Goal: Task Accomplishment & Management: Use online tool/utility

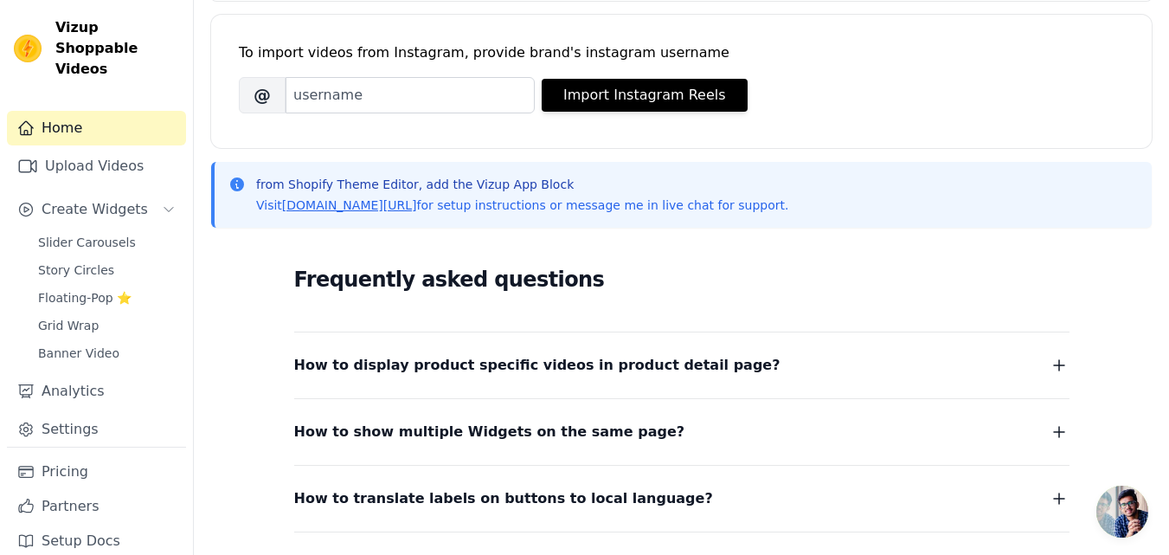
scroll to position [260, 0]
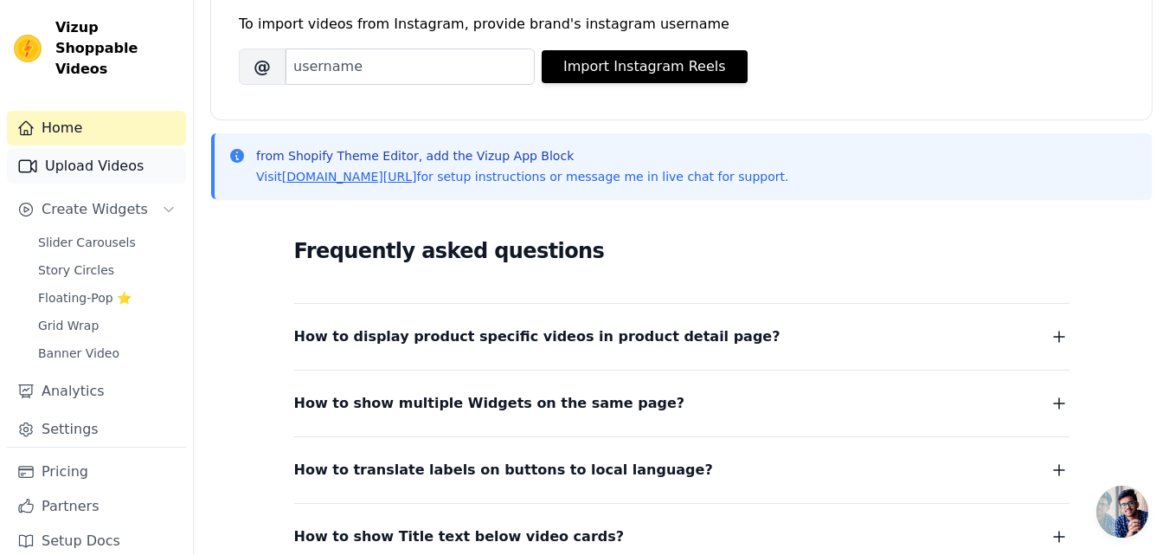
click at [85, 149] on link "Upload Videos" at bounding box center [96, 166] width 179 height 35
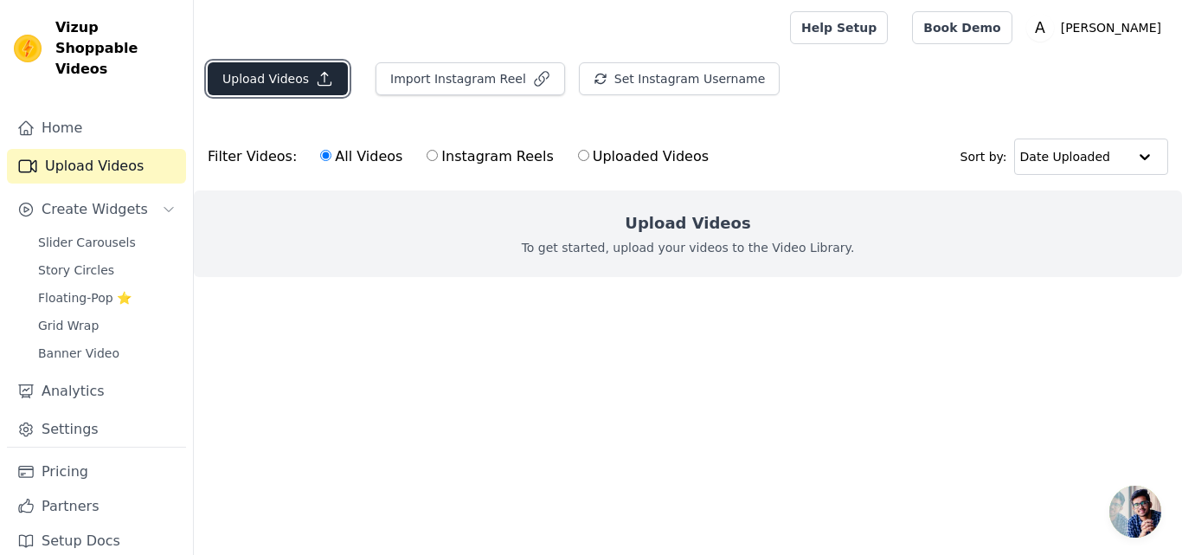
click at [276, 87] on button "Upload Videos" at bounding box center [278, 78] width 140 height 33
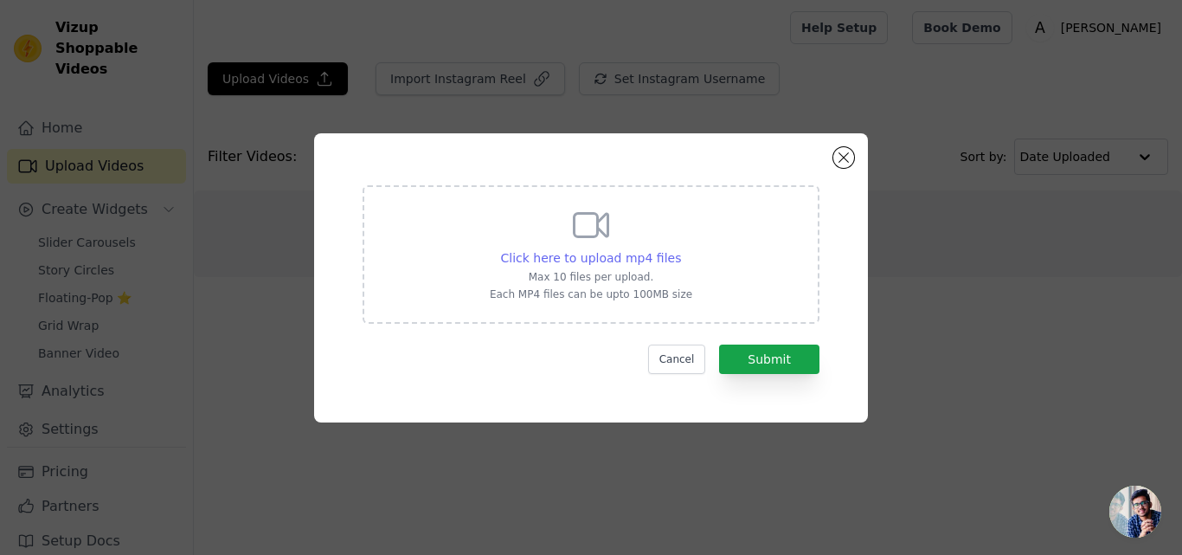
click at [599, 251] on span "Click here to upload mp4 files" at bounding box center [591, 258] width 181 height 14
click at [680, 249] on input "Click here to upload mp4 files Max 10 files per upload. Each MP4 files can be u…" at bounding box center [680, 248] width 1 height 1
type input "C:\fakepath\5404700-sd_960_540_25fps.mp4"
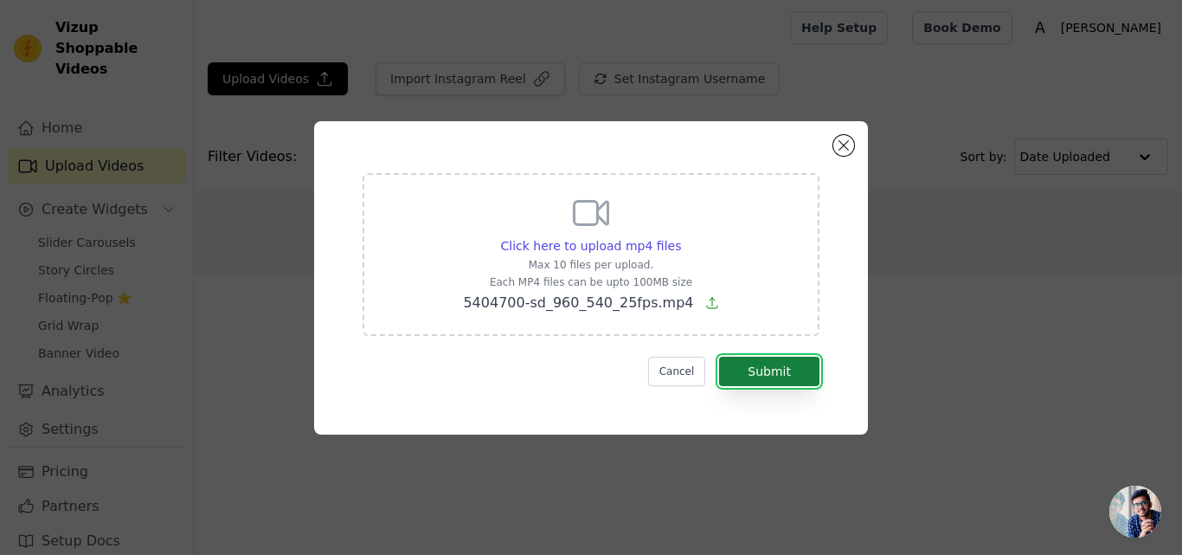
click at [760, 374] on button "Submit" at bounding box center [769, 371] width 100 height 29
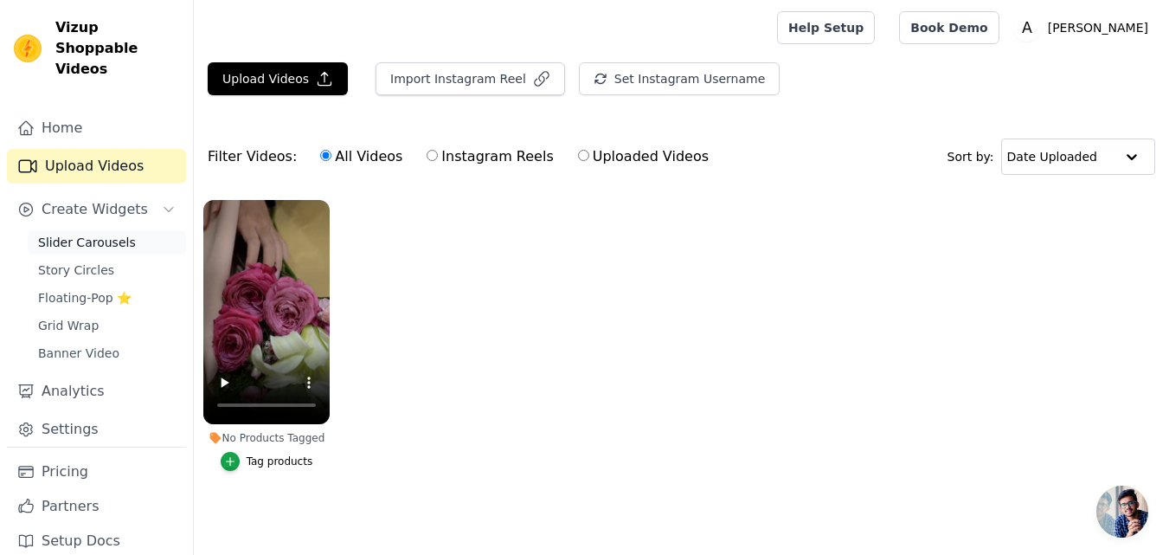
click at [111, 234] on span "Slider Carousels" at bounding box center [87, 242] width 98 height 17
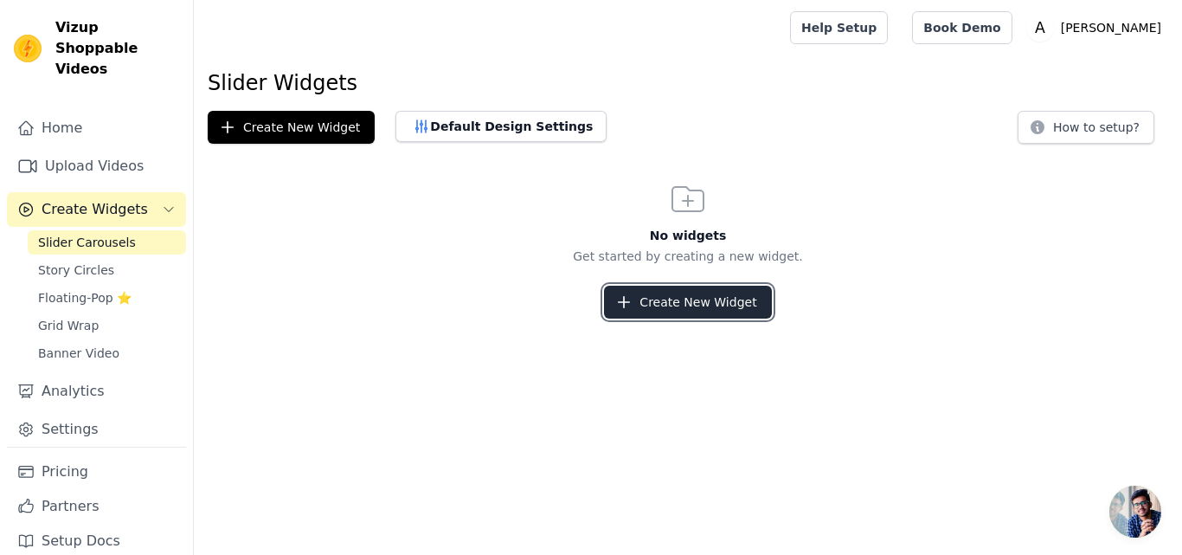
click at [739, 295] on button "Create New Widget" at bounding box center [687, 302] width 167 height 33
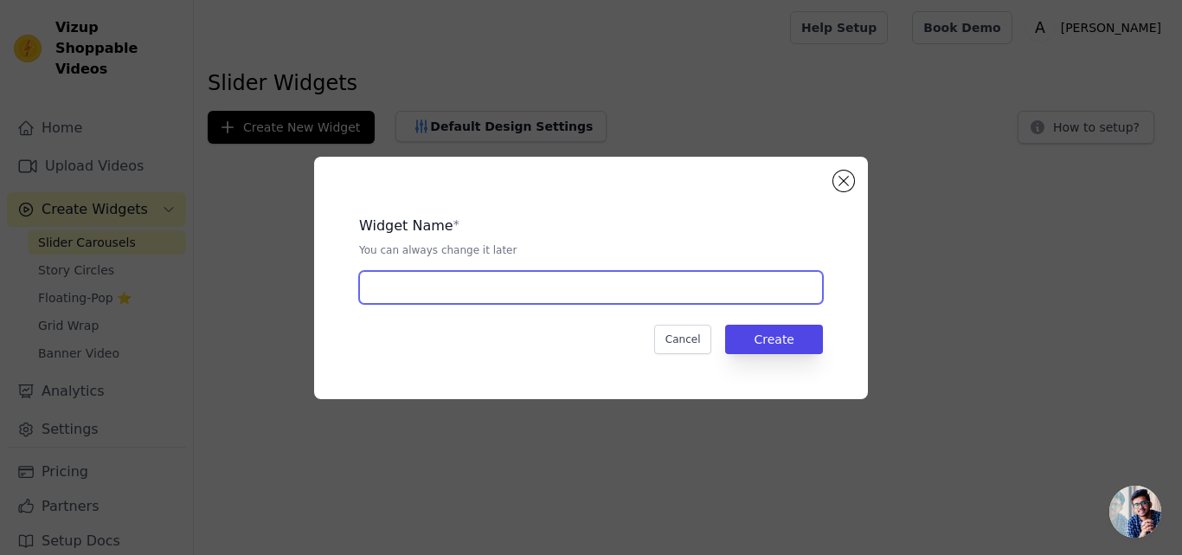
click at [537, 300] on input "text" at bounding box center [591, 287] width 464 height 33
type input "Slider"
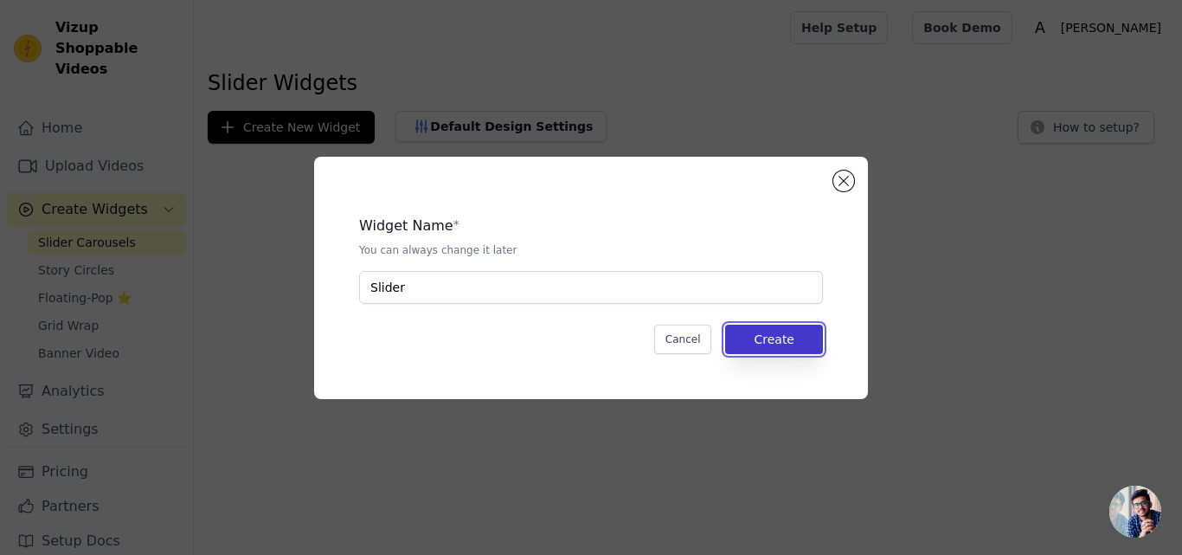
click at [780, 332] on button "Create" at bounding box center [774, 339] width 98 height 29
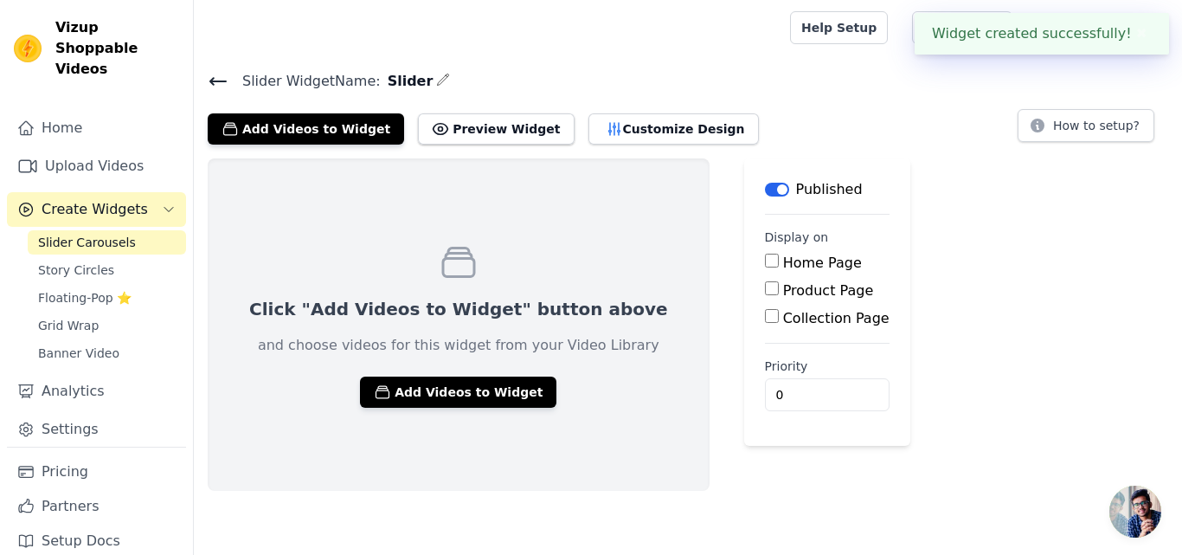
click at [765, 261] on input "Home Page" at bounding box center [772, 261] width 14 height 14
checkbox input "true"
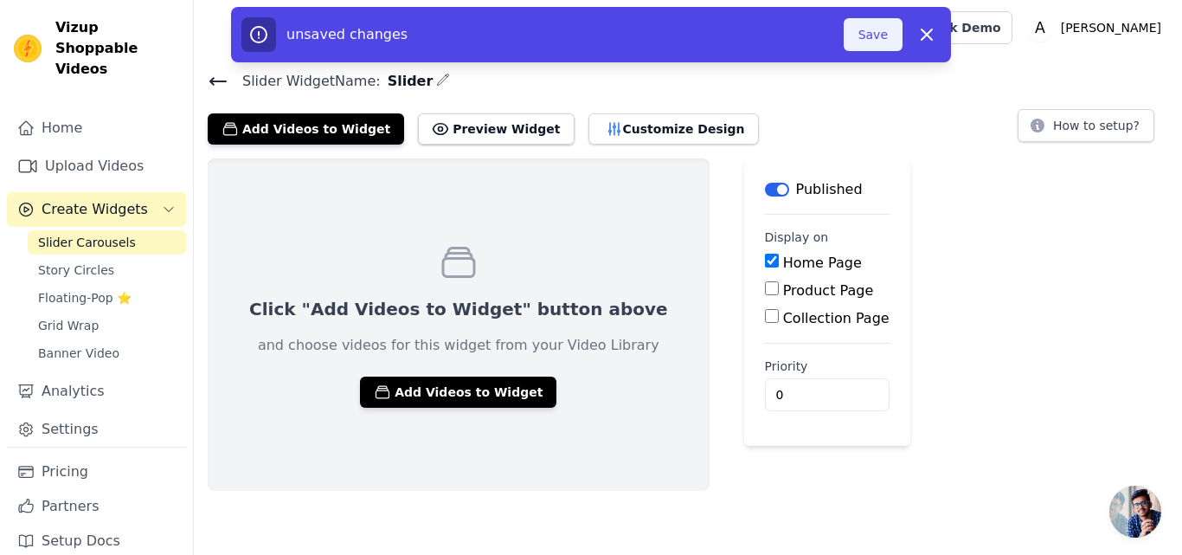
click at [856, 45] on button "Save" at bounding box center [873, 34] width 59 height 33
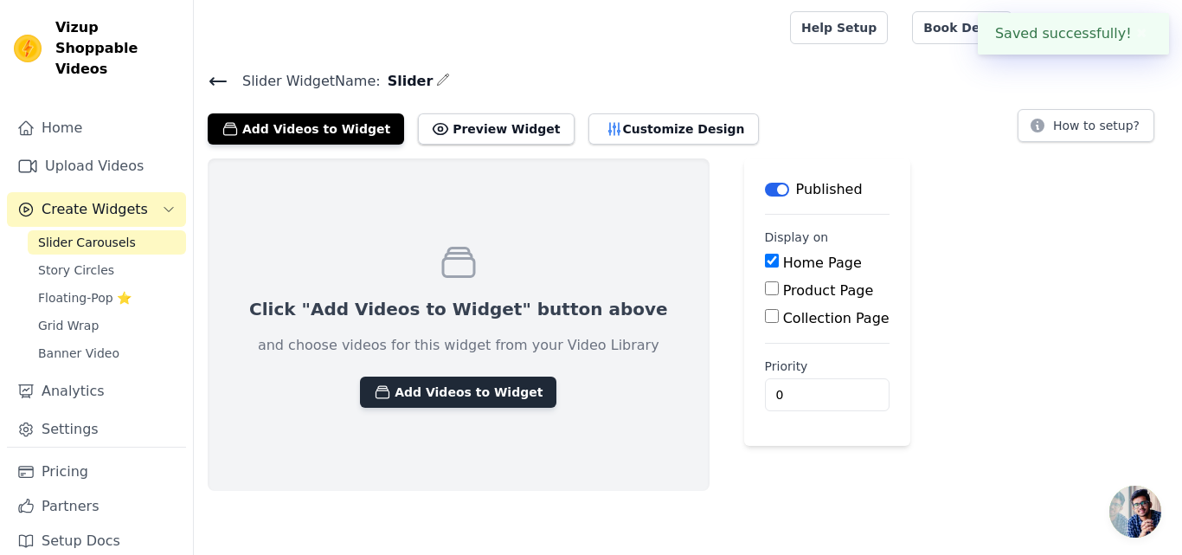
click at [452, 387] on button "Add Videos to Widget" at bounding box center [458, 392] width 196 height 31
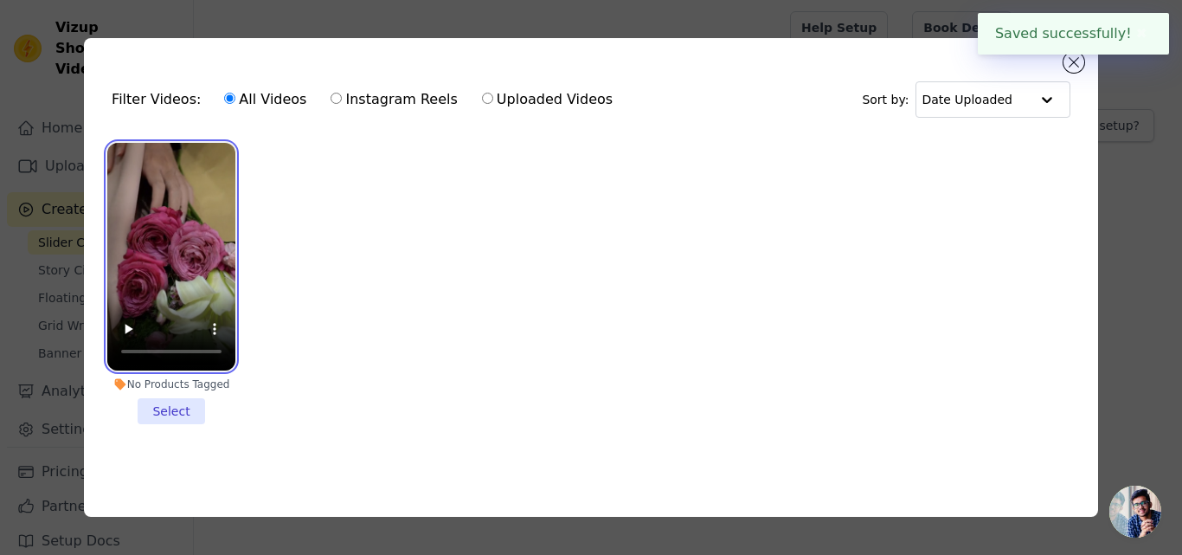
click at [184, 213] on video at bounding box center [171, 257] width 128 height 228
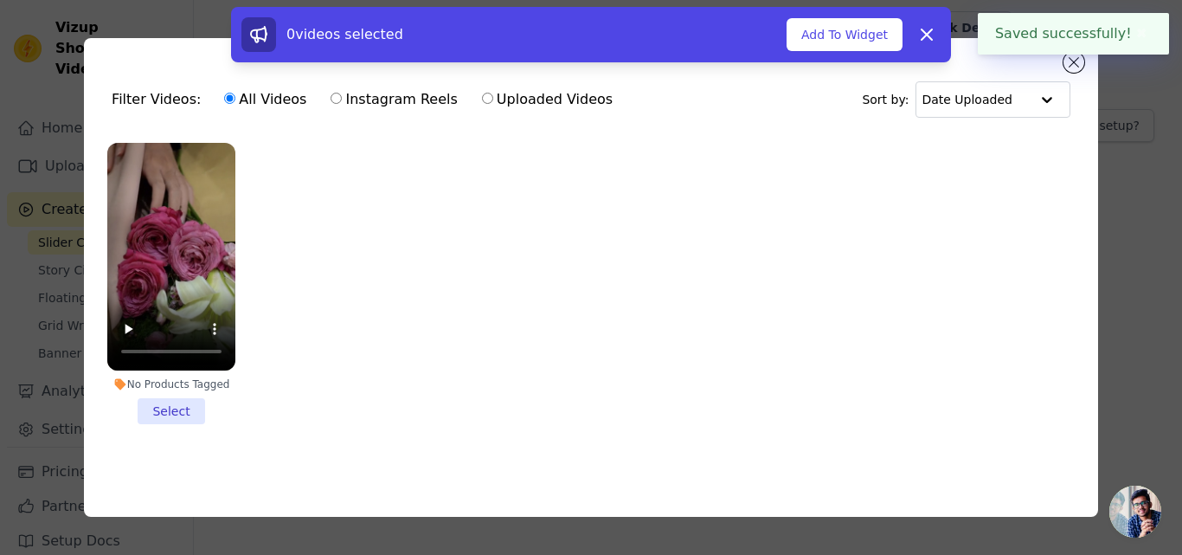
click at [171, 409] on li "No Products Tagged Select" at bounding box center [171, 283] width 128 height 281
click at [0, 0] on input "No Products Tagged Select" at bounding box center [0, 0] width 0 height 0
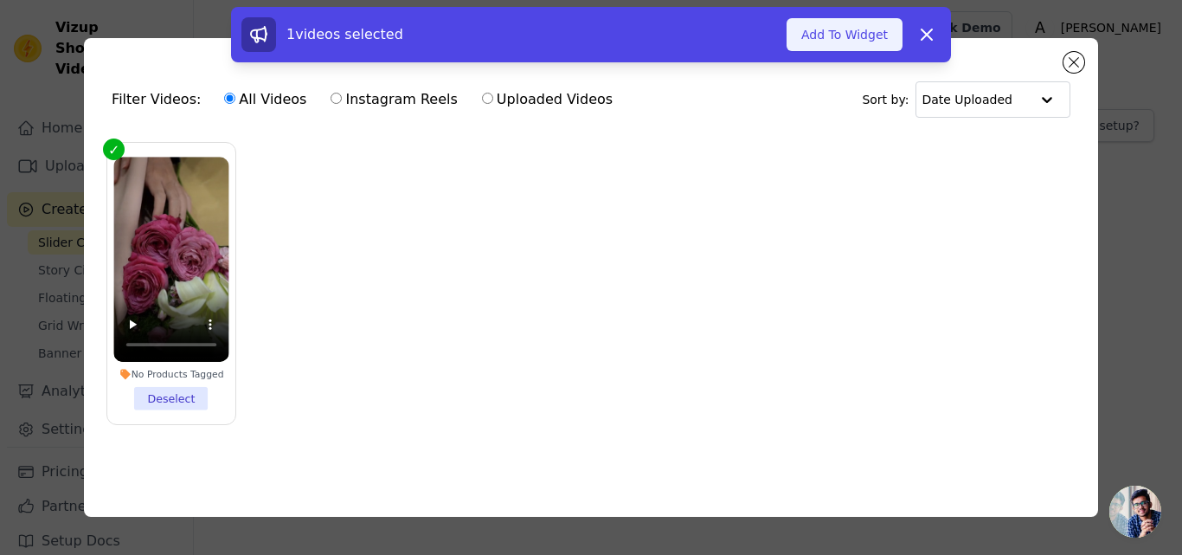
click at [859, 33] on button "Add To Widget" at bounding box center [845, 34] width 116 height 33
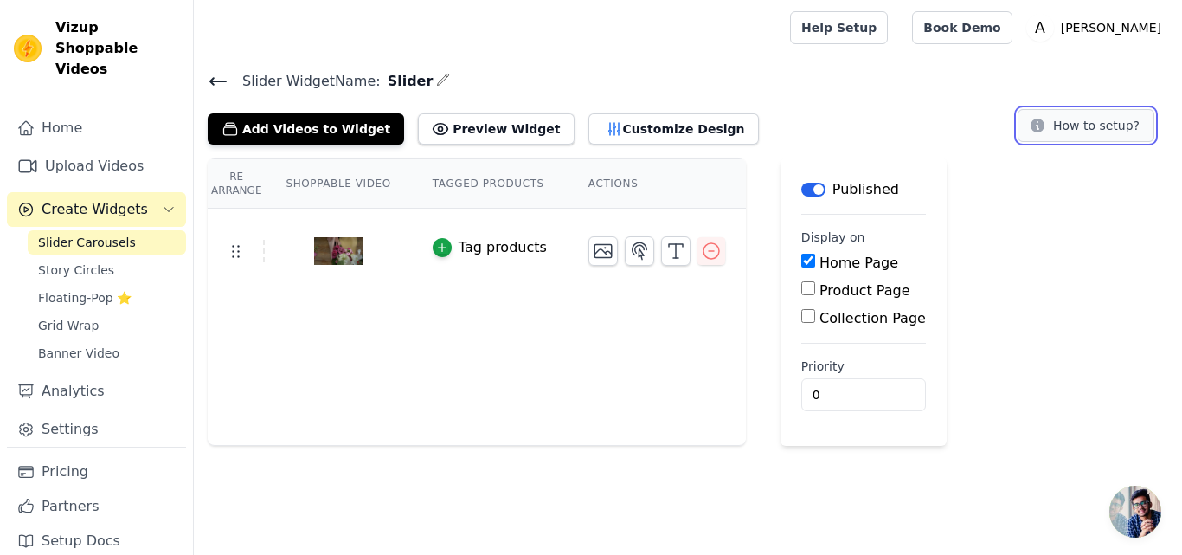
click at [1086, 119] on button "How to setup?" at bounding box center [1086, 125] width 137 height 33
click at [467, 127] on button "Preview Widget" at bounding box center [496, 128] width 156 height 31
click at [213, 87] on icon at bounding box center [218, 81] width 21 height 21
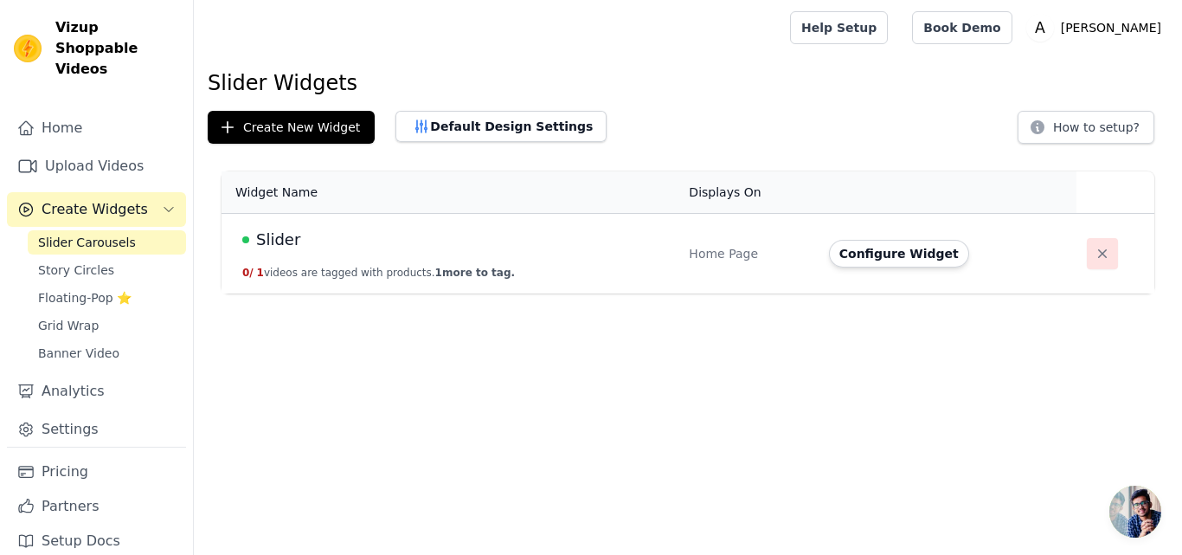
click at [1094, 249] on icon "button" at bounding box center [1102, 253] width 17 height 17
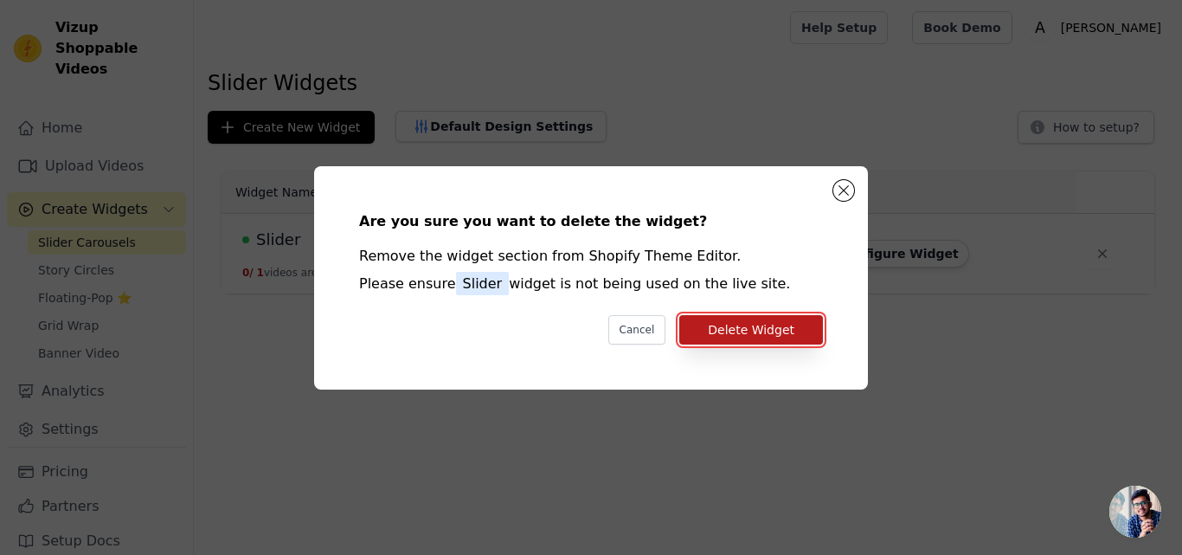
click at [774, 320] on button "Delete Widget" at bounding box center [751, 329] width 144 height 29
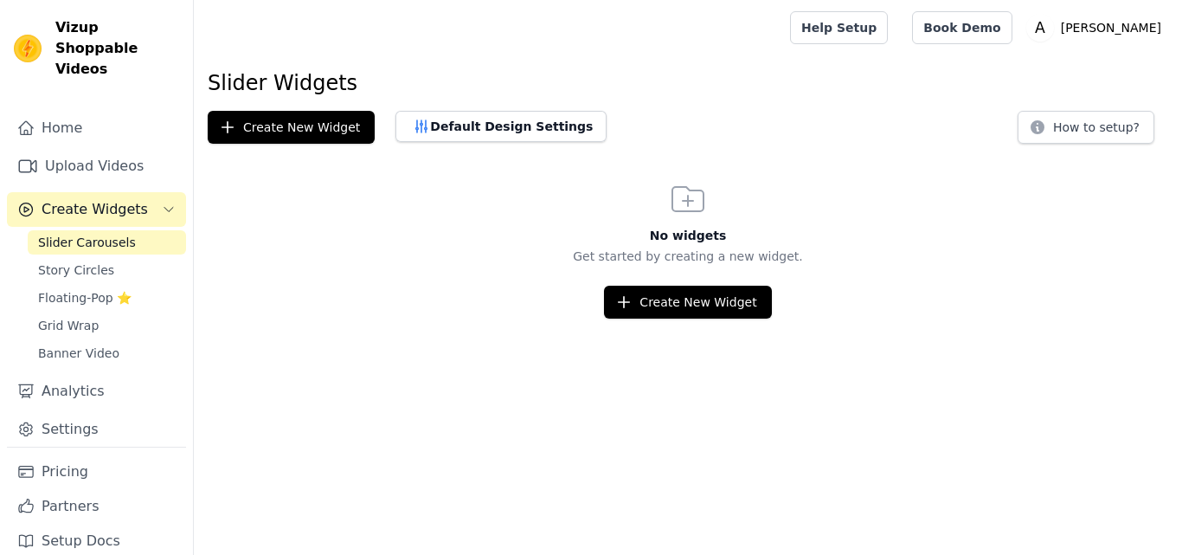
click at [88, 345] on span "Banner Video" at bounding box center [78, 353] width 81 height 17
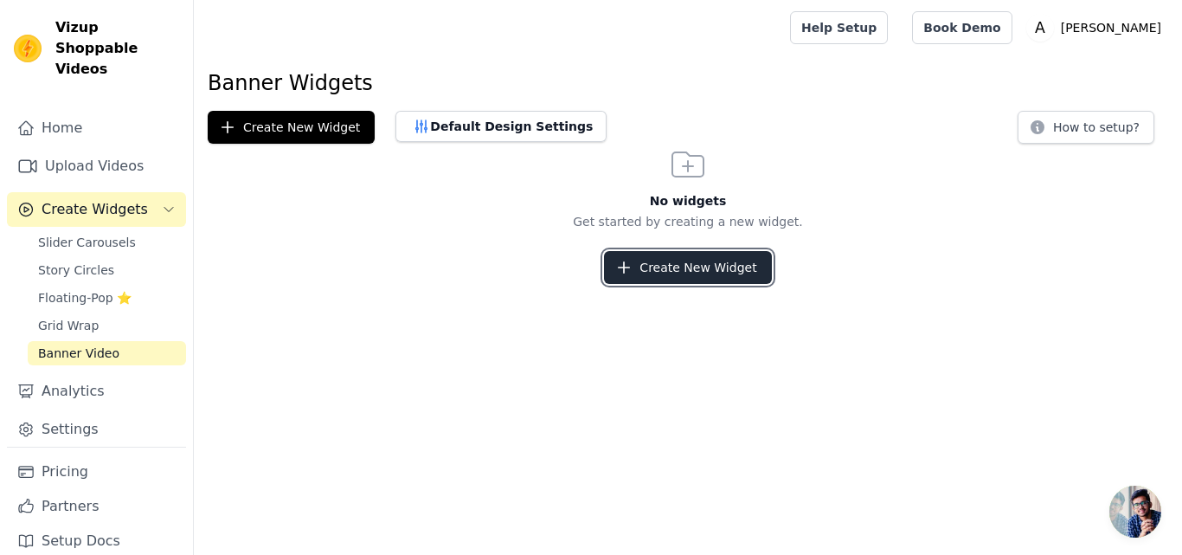
click at [654, 264] on button "Create New Widget" at bounding box center [687, 267] width 167 height 33
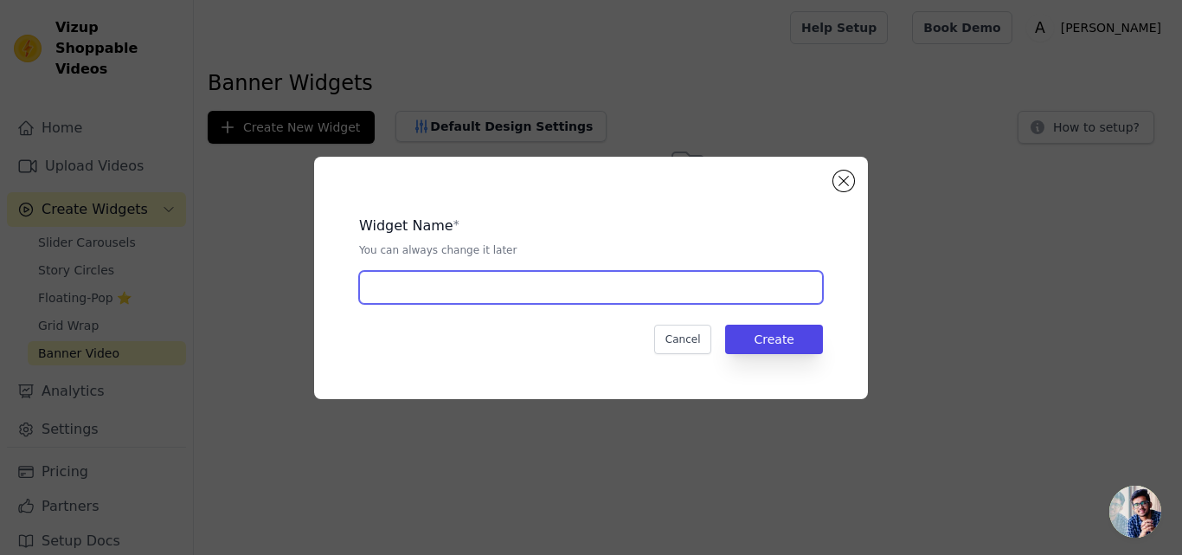
click at [521, 293] on input "text" at bounding box center [591, 287] width 464 height 33
type input "Slider"
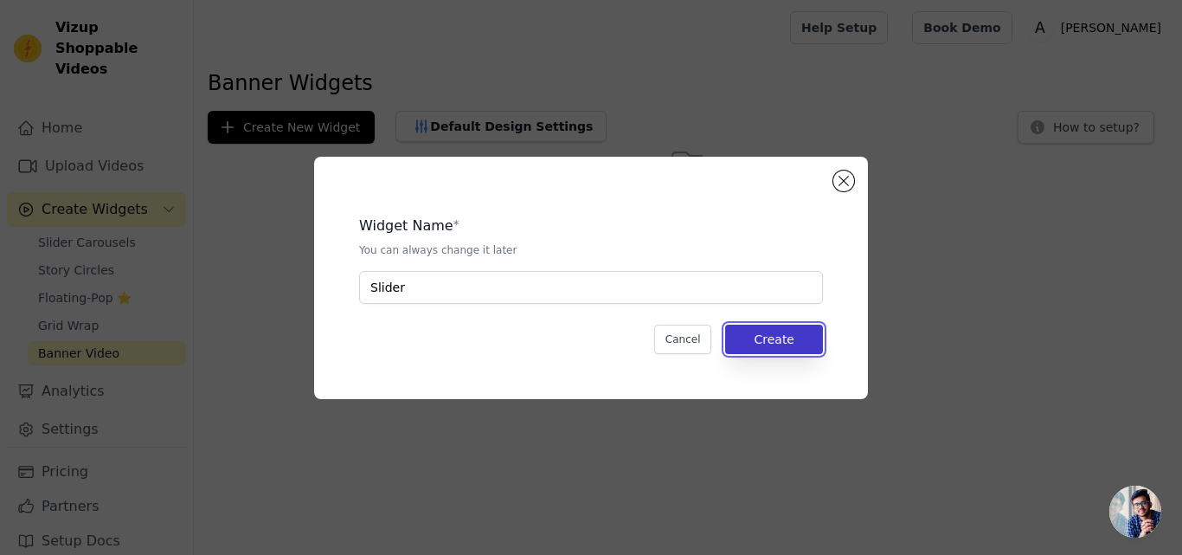
click at [769, 332] on button "Create" at bounding box center [774, 339] width 98 height 29
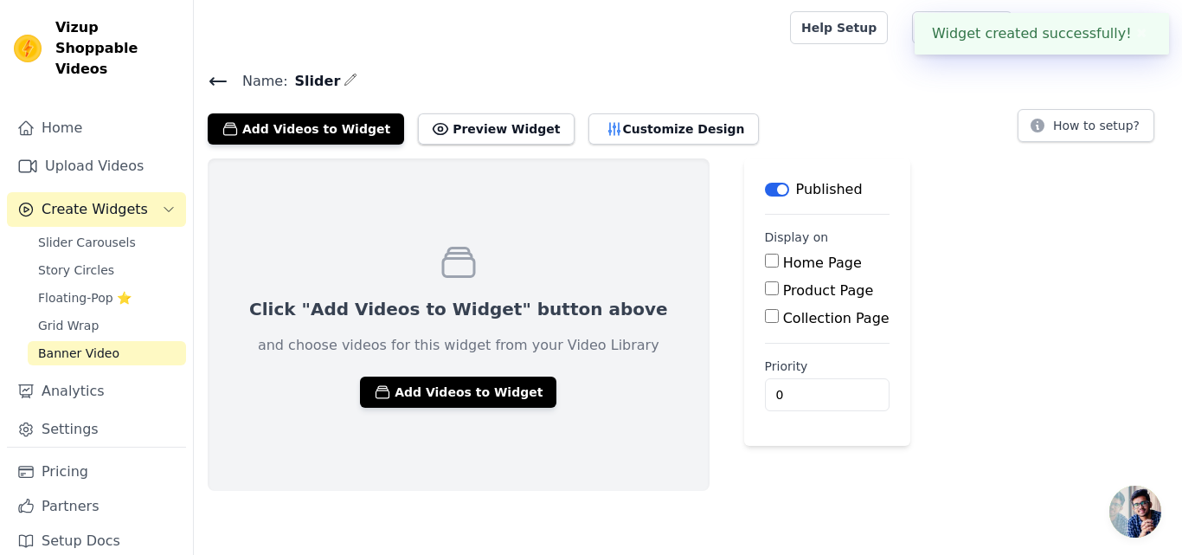
click at [765, 259] on input "Home Page" at bounding box center [772, 261] width 14 height 14
checkbox input "true"
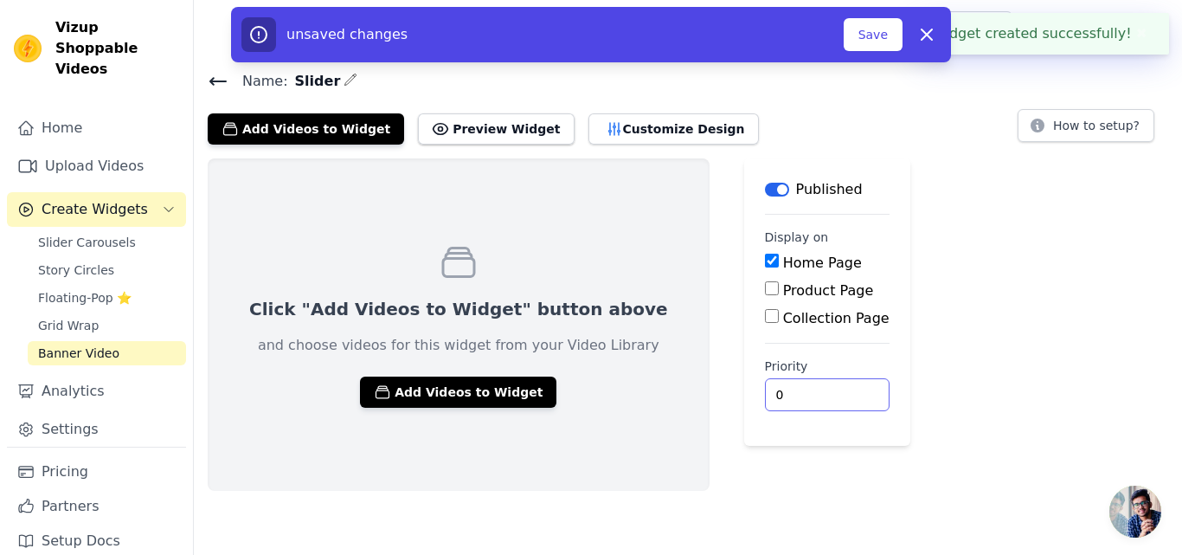
click at [765, 387] on input "0" at bounding box center [827, 394] width 125 height 33
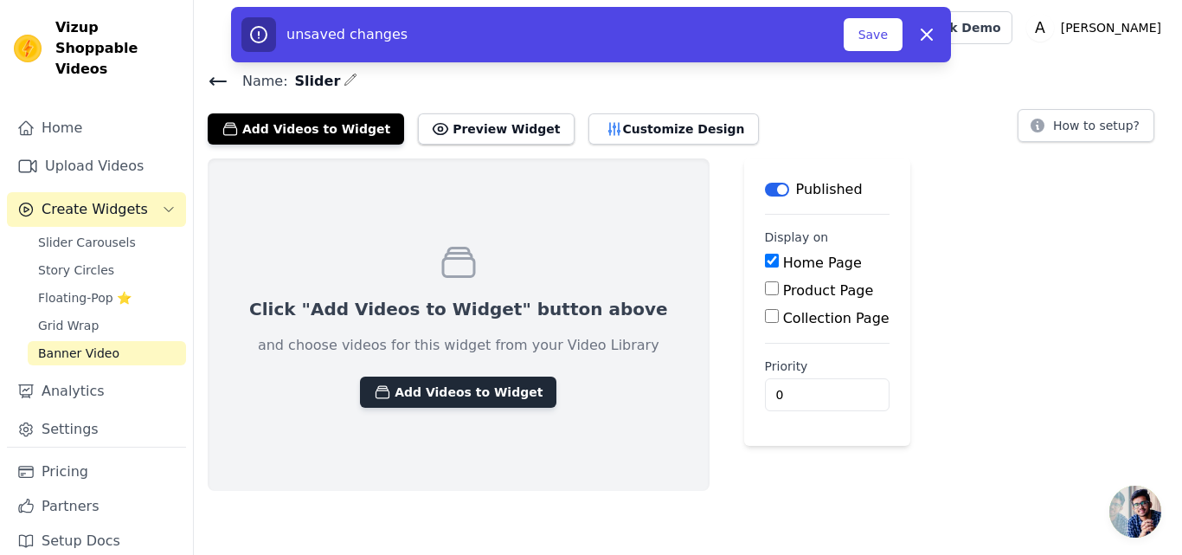
click at [487, 392] on button "Add Videos to Widget" at bounding box center [458, 392] width 196 height 31
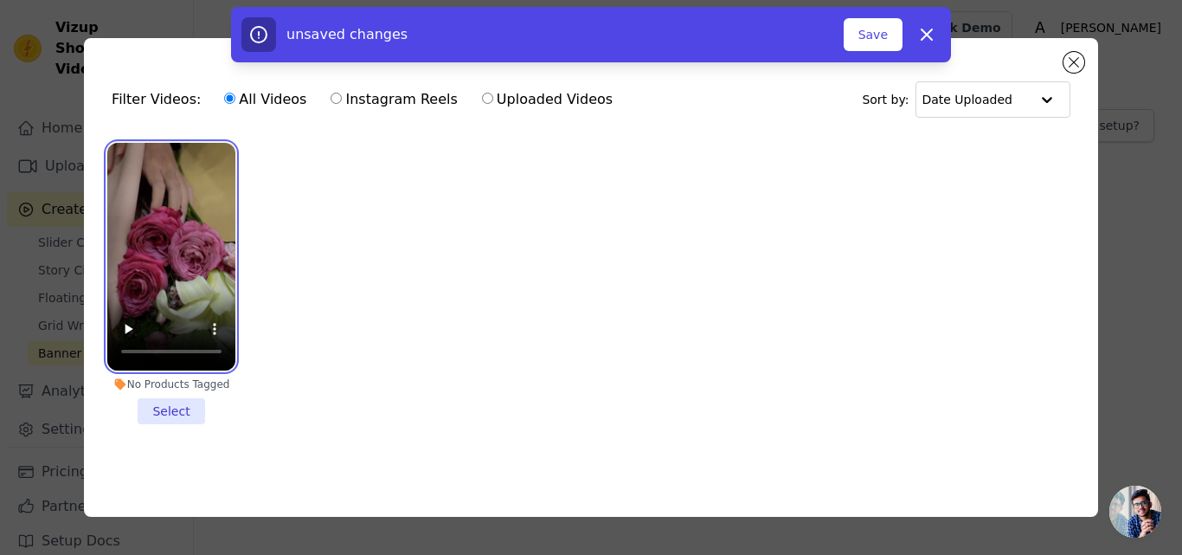
click at [184, 186] on video at bounding box center [171, 257] width 128 height 228
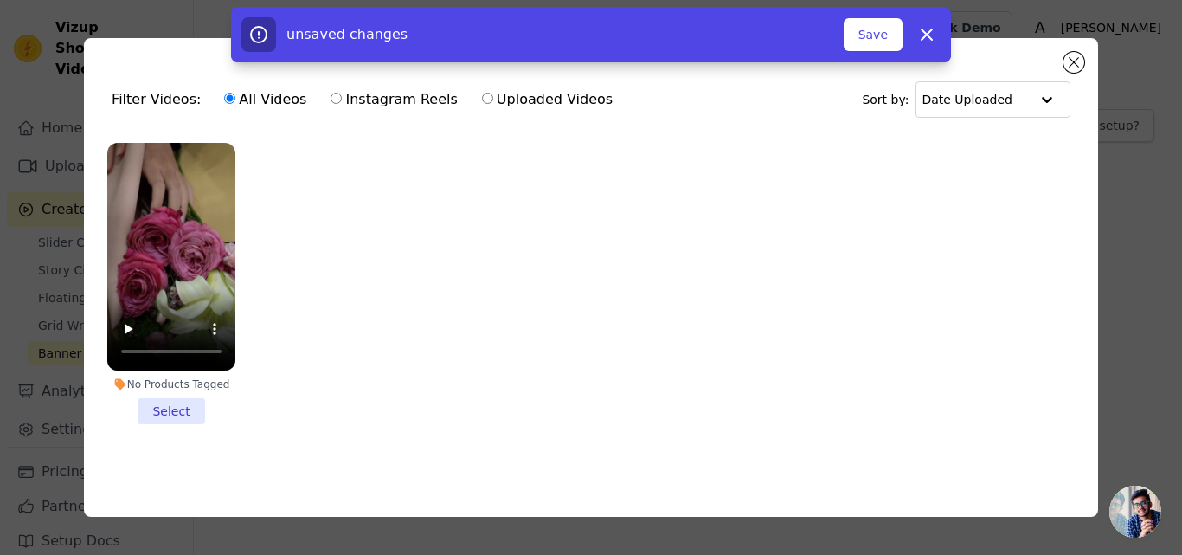
click at [161, 402] on li "No Products Tagged Select" at bounding box center [171, 283] width 128 height 281
click at [0, 0] on input "No Products Tagged Select" at bounding box center [0, 0] width 0 height 0
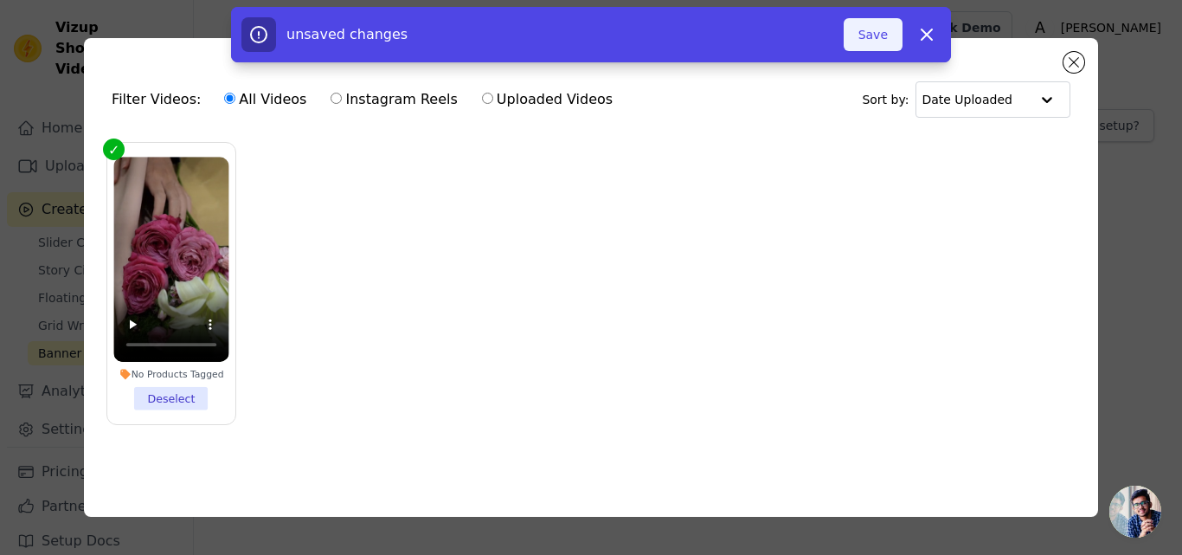
click at [885, 43] on button "Save" at bounding box center [873, 34] width 59 height 33
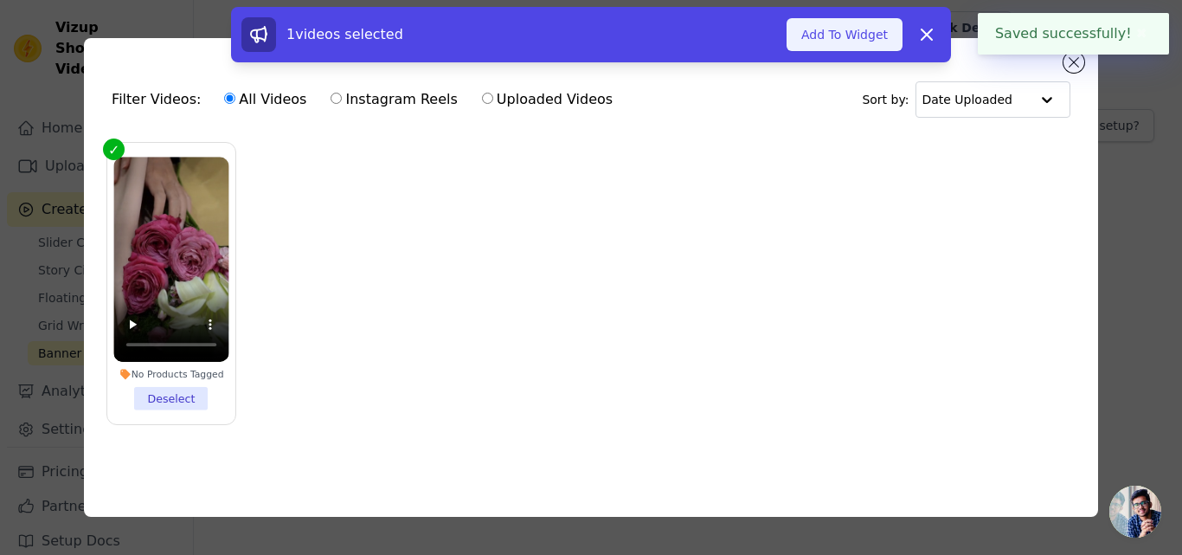
click at [847, 42] on button "Add To Widget" at bounding box center [845, 34] width 116 height 33
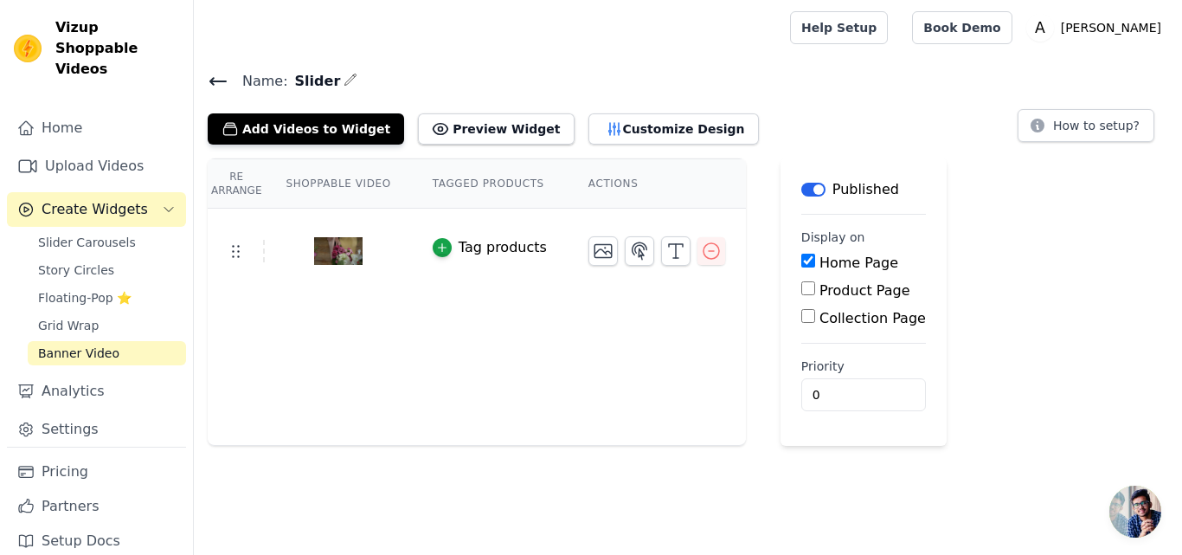
click at [220, 81] on icon at bounding box center [218, 81] width 16 height 7
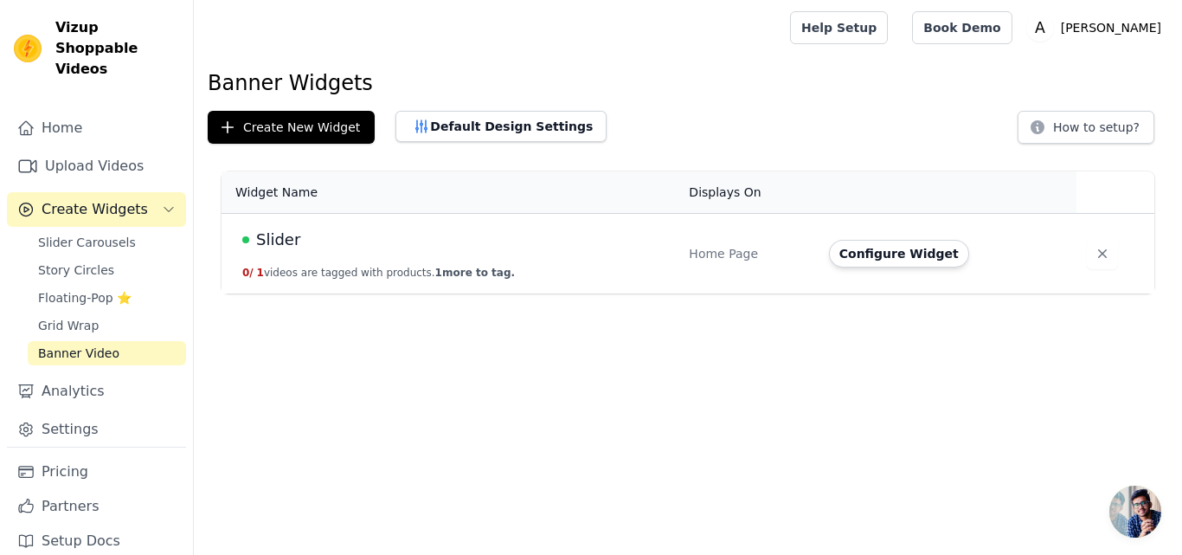
click at [390, 264] on td "Slider 0 / 1 videos are tagged with products. 1 more to tag." at bounding box center [450, 254] width 457 height 80
click at [272, 235] on span "Slider" at bounding box center [278, 240] width 44 height 24
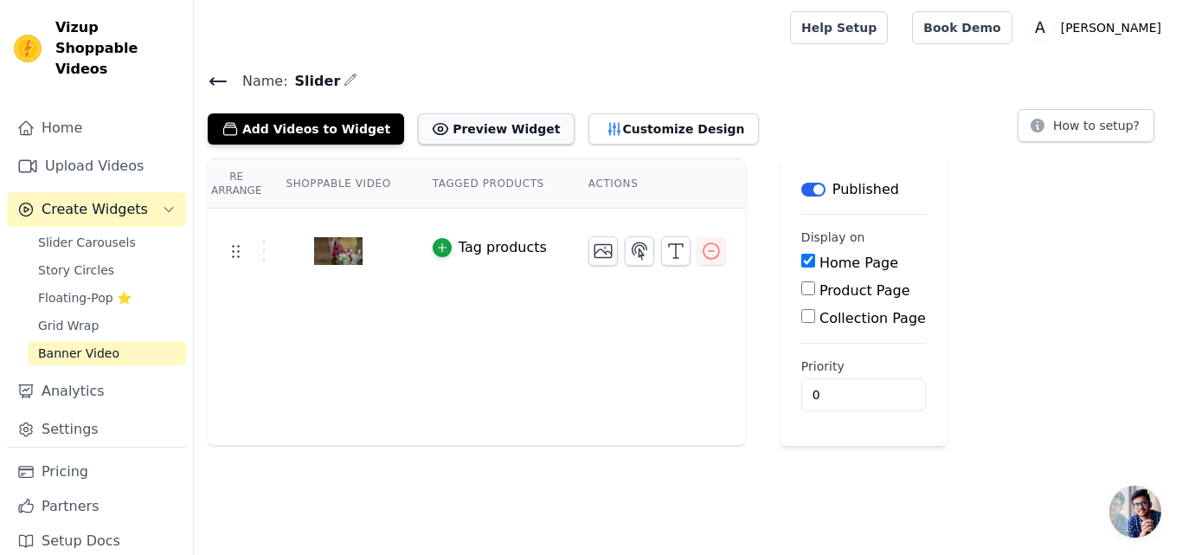
click at [447, 134] on button "Preview Widget" at bounding box center [496, 128] width 156 height 31
click at [802, 390] on input "0" at bounding box center [864, 394] width 125 height 33
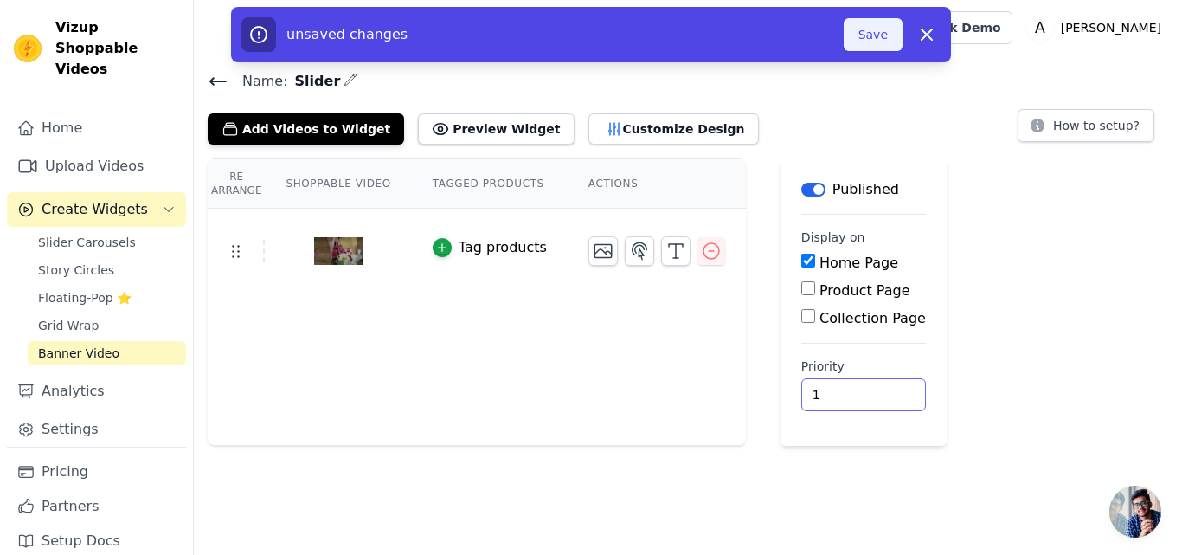
type input "1"
click at [885, 36] on button "Save" at bounding box center [873, 34] width 59 height 33
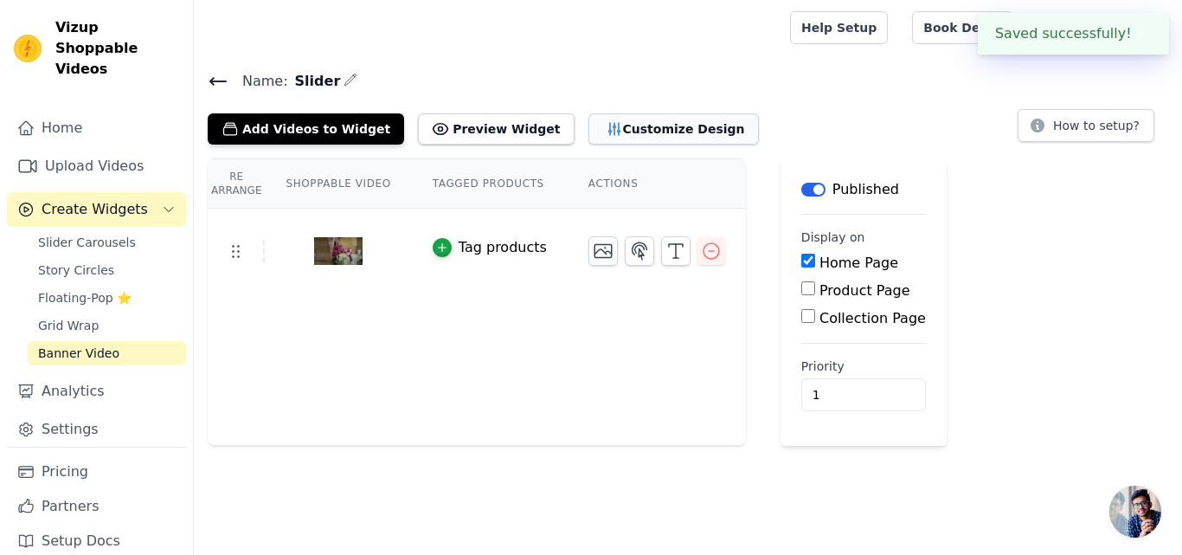
click at [617, 126] on button "Customize Design" at bounding box center [674, 128] width 171 height 31
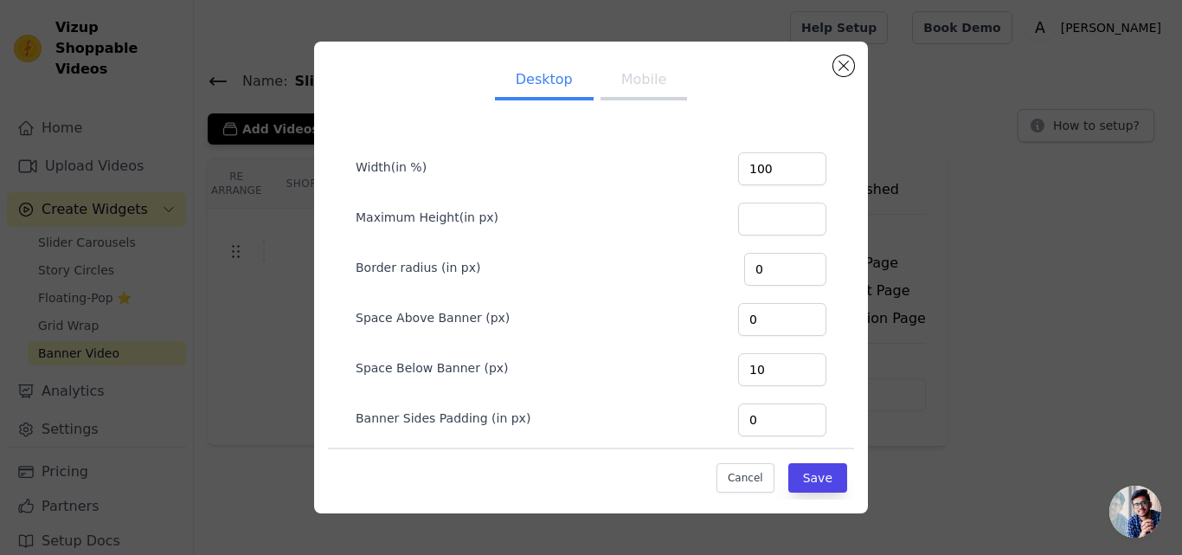
click at [628, 87] on button "Mobile" at bounding box center [644, 81] width 87 height 38
click at [530, 80] on button "Desktop" at bounding box center [544, 81] width 99 height 38
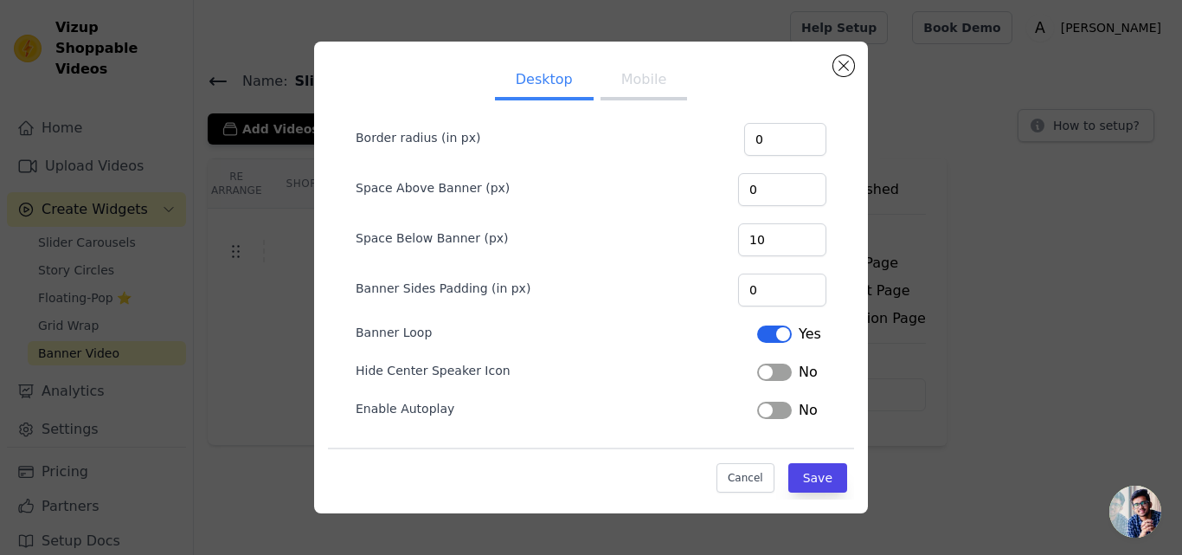
scroll to position [131, 0]
click at [757, 410] on button "Label" at bounding box center [774, 409] width 35 height 17
click at [790, 473] on button "Save" at bounding box center [818, 477] width 59 height 29
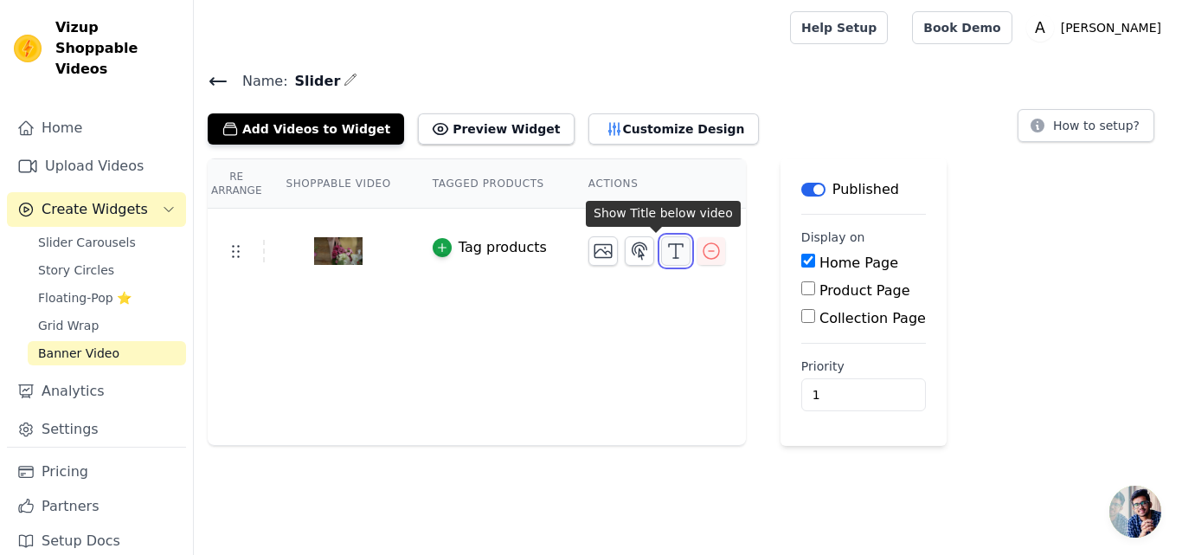
click at [666, 250] on icon "button" at bounding box center [676, 251] width 21 height 21
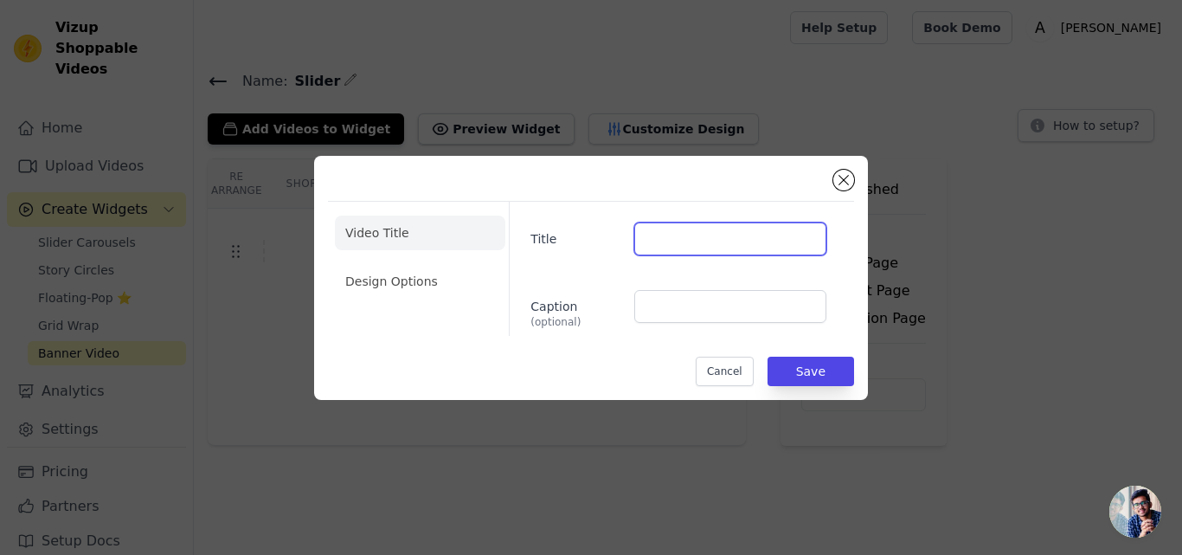
click at [732, 246] on input "Title" at bounding box center [730, 238] width 192 height 33
click at [440, 283] on li "Design Options" at bounding box center [420, 281] width 171 height 35
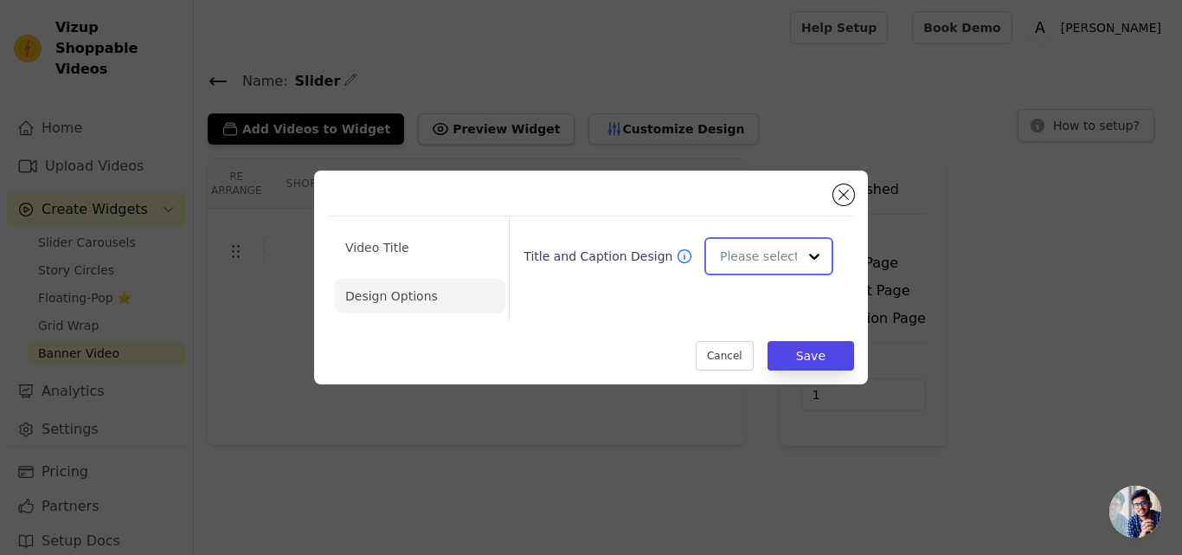
click at [761, 267] on input "Title and Caption Design" at bounding box center [758, 256] width 77 height 35
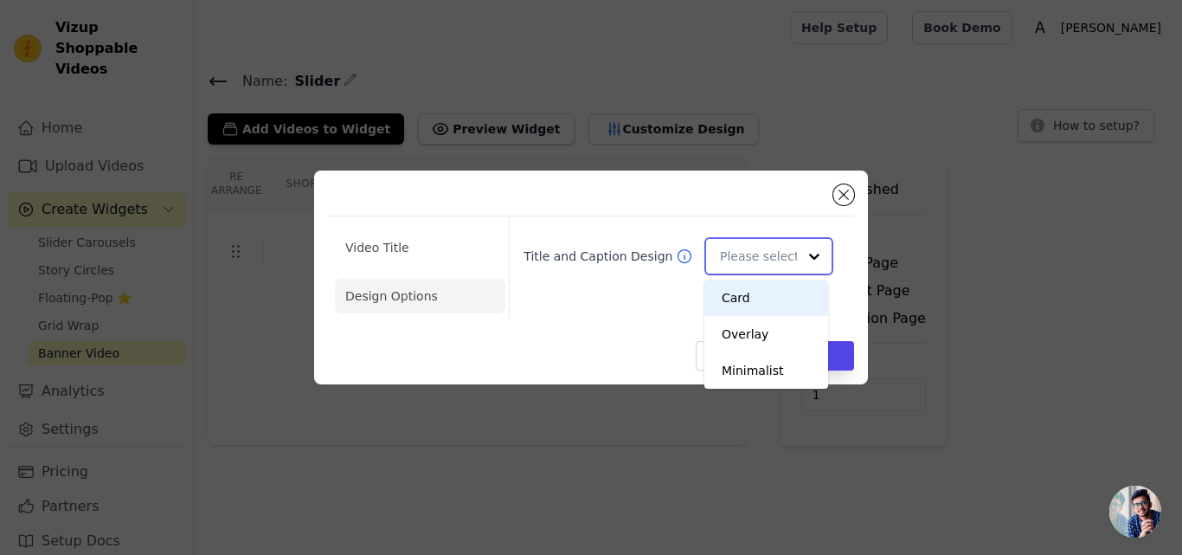
scroll to position [0, 0]
click at [760, 345] on div "Overlay" at bounding box center [767, 334] width 124 height 36
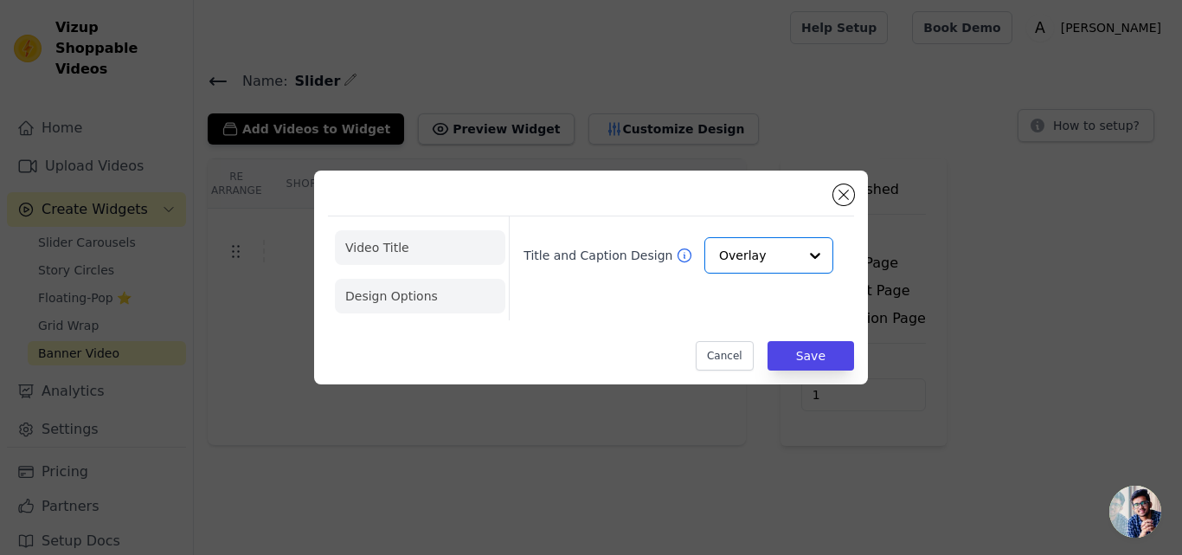
click at [396, 241] on li "Video Title" at bounding box center [420, 247] width 171 height 35
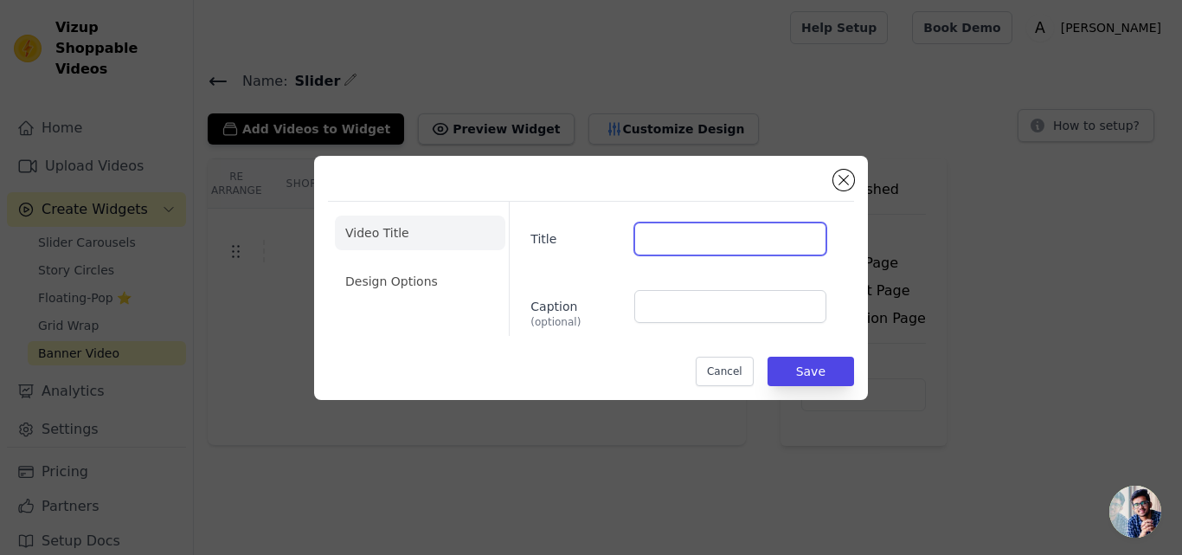
click at [668, 232] on input "Title" at bounding box center [730, 238] width 192 height 33
paste input "Fresh, vibrant flowers hand-arranged in Toronto and delivered the same day — tu…"
type input "Fresh, vibrant flowers hand-arranged in Toronto and delivered the same day — tu…"
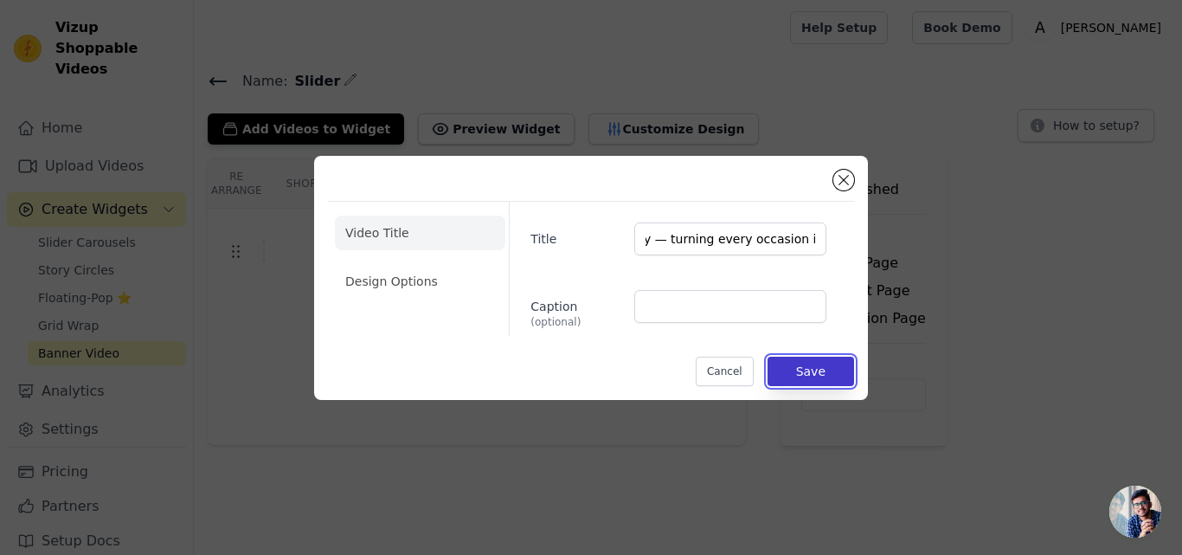
click at [811, 377] on button "Save" at bounding box center [811, 371] width 87 height 29
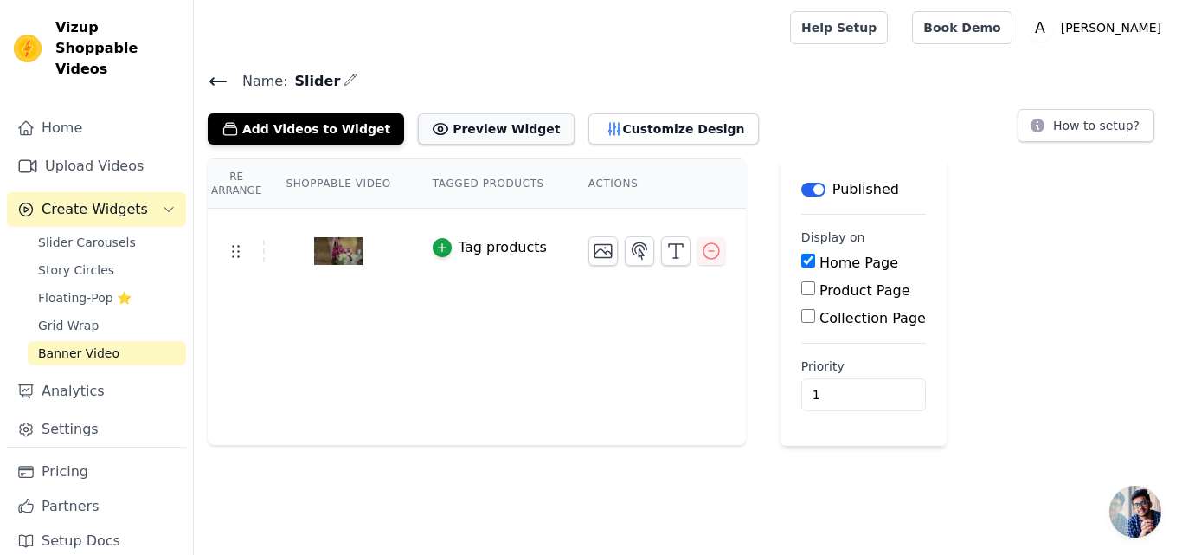
click at [458, 128] on button "Preview Widget" at bounding box center [496, 128] width 156 height 31
click at [1126, 518] on span "Open chat" at bounding box center [1136, 512] width 52 height 52
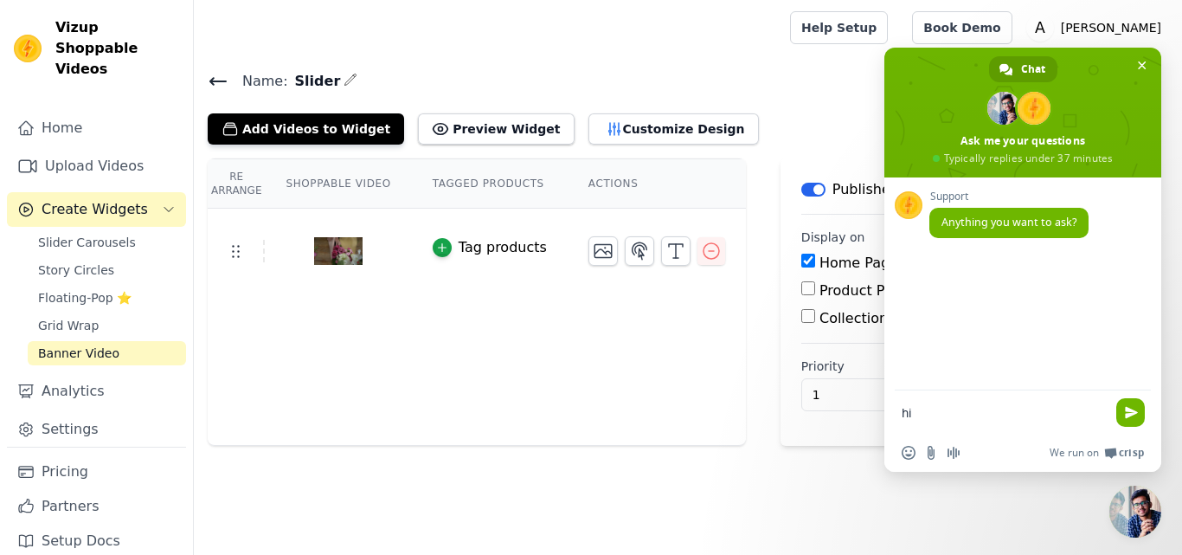
type textarea "hii"
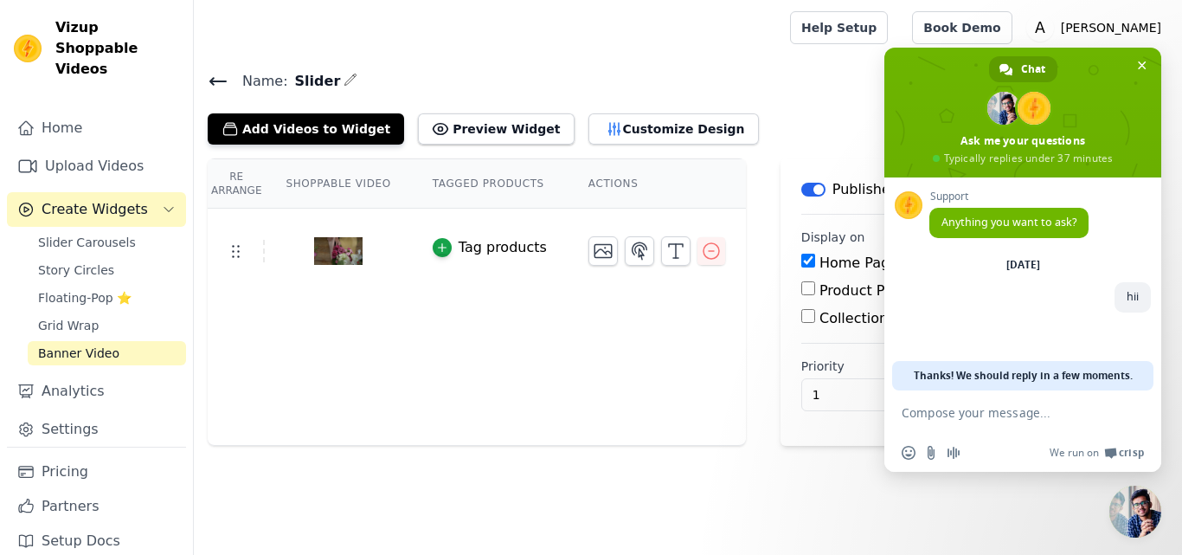
click at [572, 364] on div "Re Arrange Shoppable Video Tagged Products Actions Tag products" at bounding box center [477, 301] width 538 height 287
click at [77, 417] on link "Settings" at bounding box center [96, 429] width 179 height 35
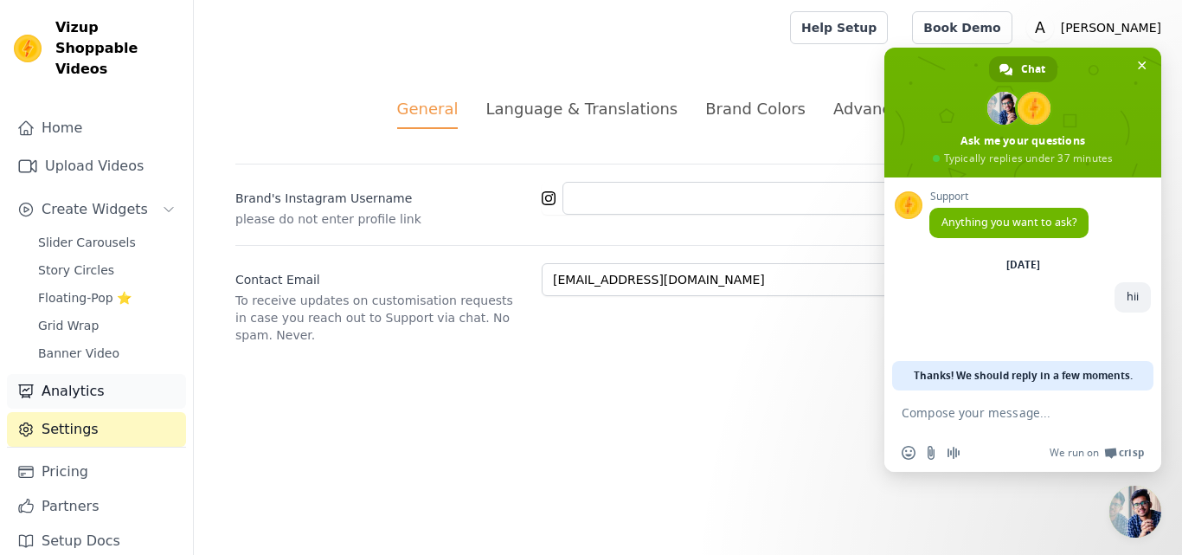
click at [82, 377] on link "Analytics" at bounding box center [96, 391] width 179 height 35
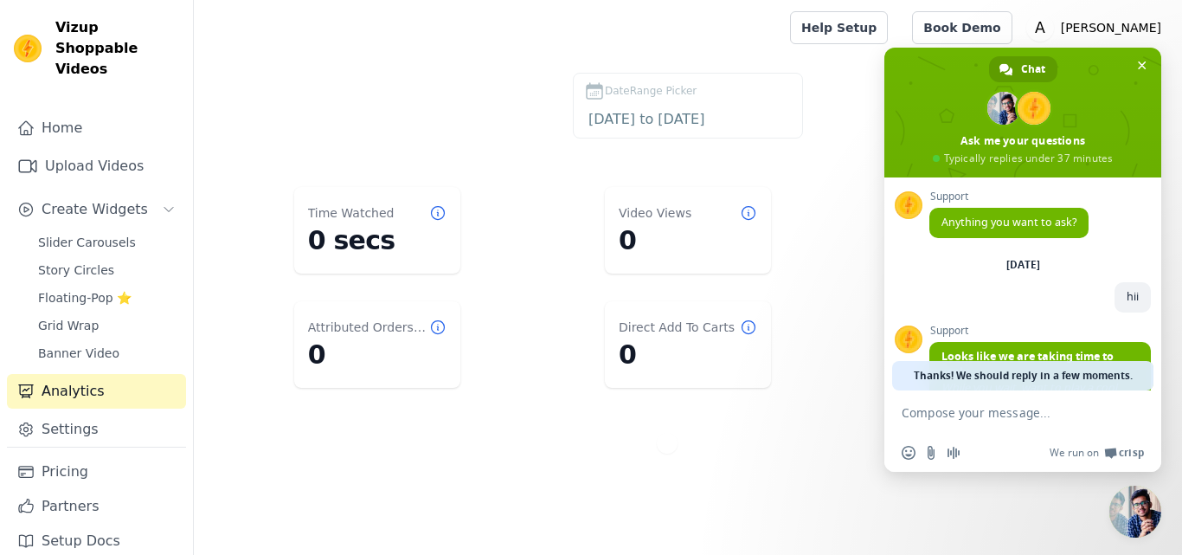
scroll to position [115, 0]
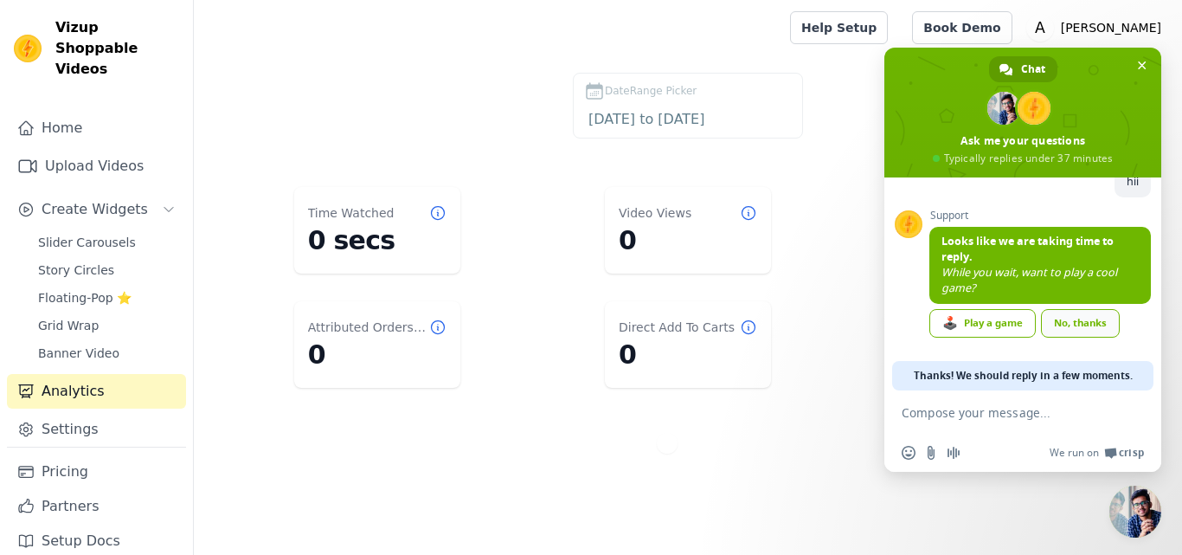
click at [1105, 323] on div "No, thanks" at bounding box center [1080, 323] width 79 height 29
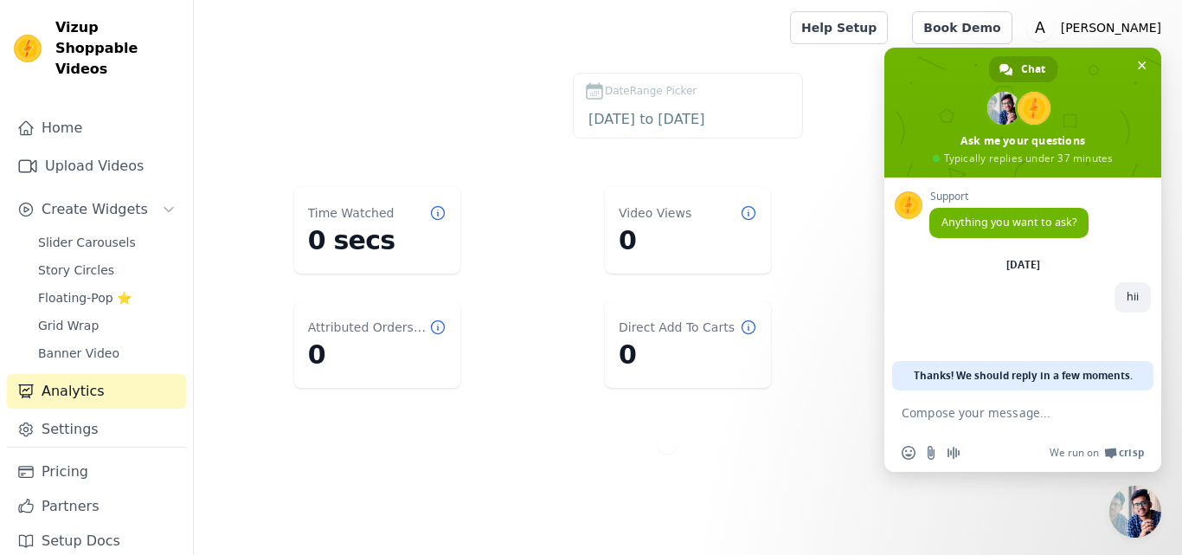
scroll to position [0, 0]
click at [105, 345] on span "Banner Video" at bounding box center [78, 353] width 81 height 17
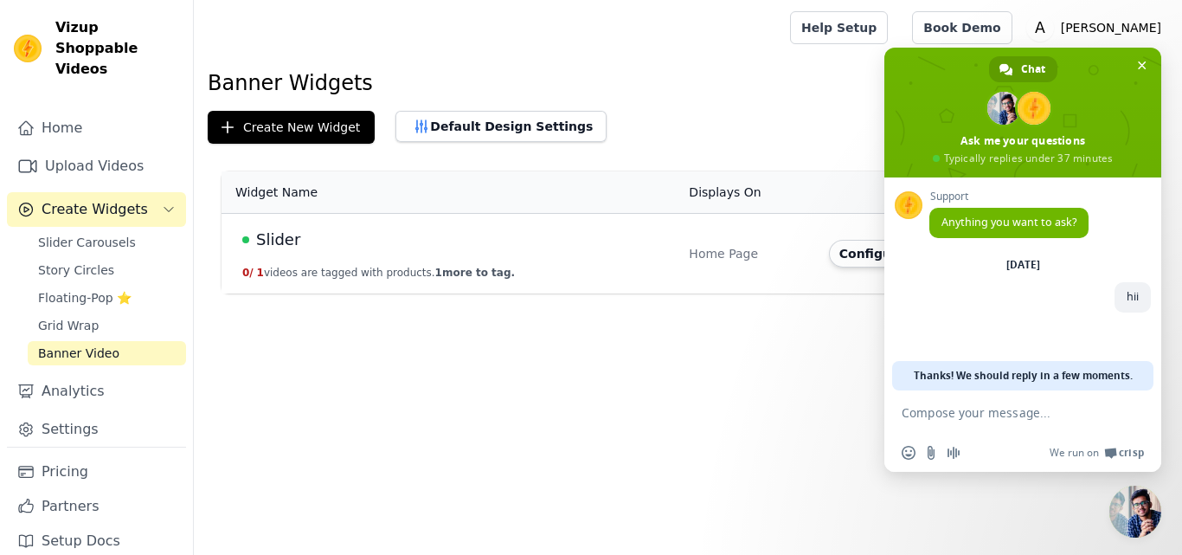
click at [279, 238] on span "Slider" at bounding box center [278, 240] width 44 height 24
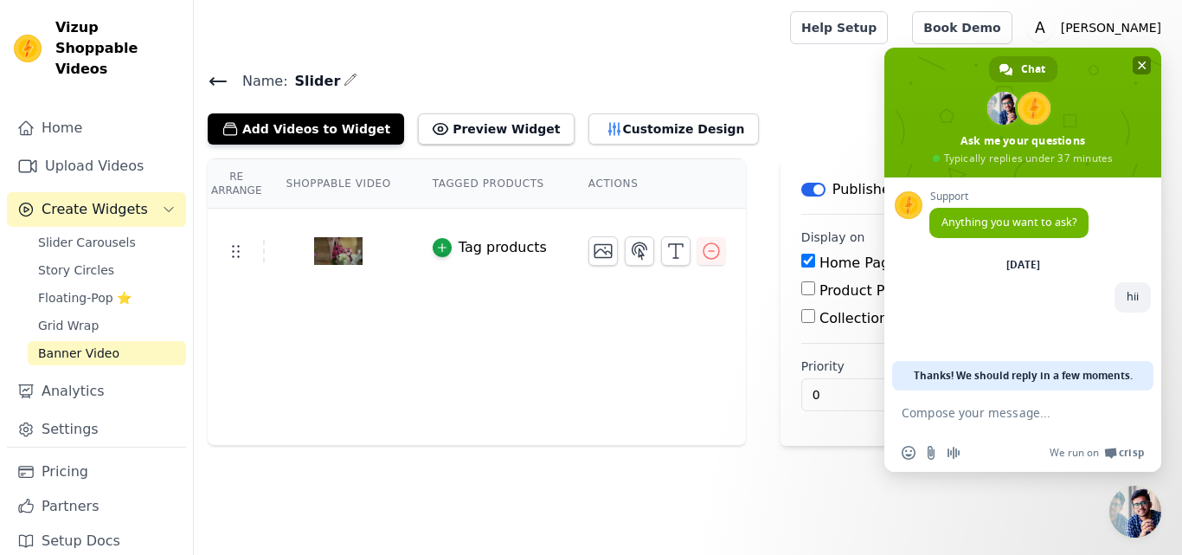
click at [1137, 64] on span "Close chat" at bounding box center [1142, 65] width 18 height 18
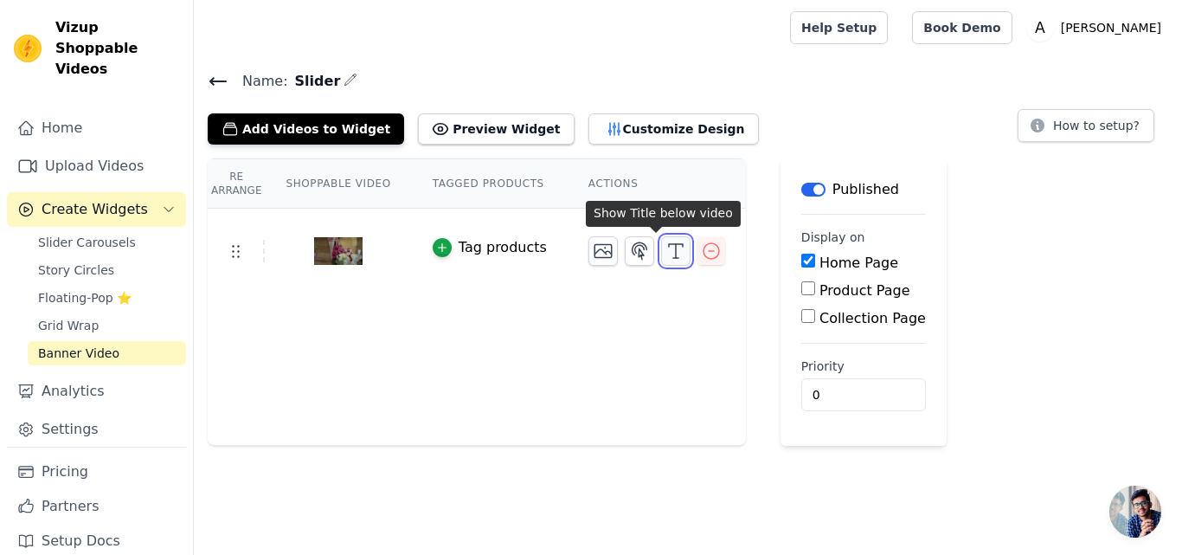
click at [666, 253] on icon "button" at bounding box center [676, 251] width 21 height 21
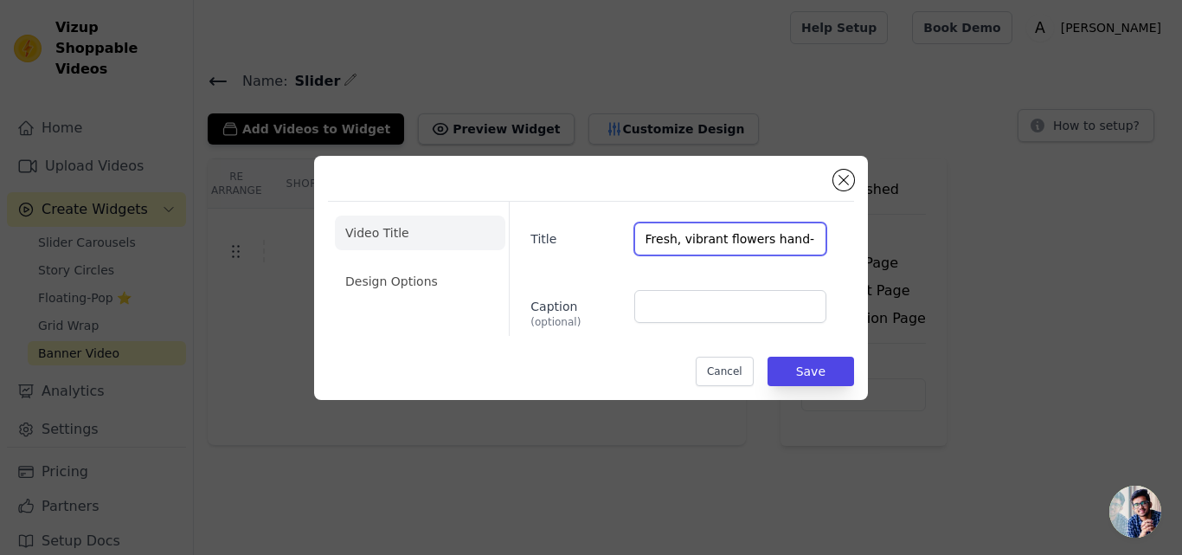
click at [688, 241] on input "Fresh, vibrant flowers hand-arranged in Toronto and delivered the same day — tu…" at bounding box center [730, 238] width 192 height 33
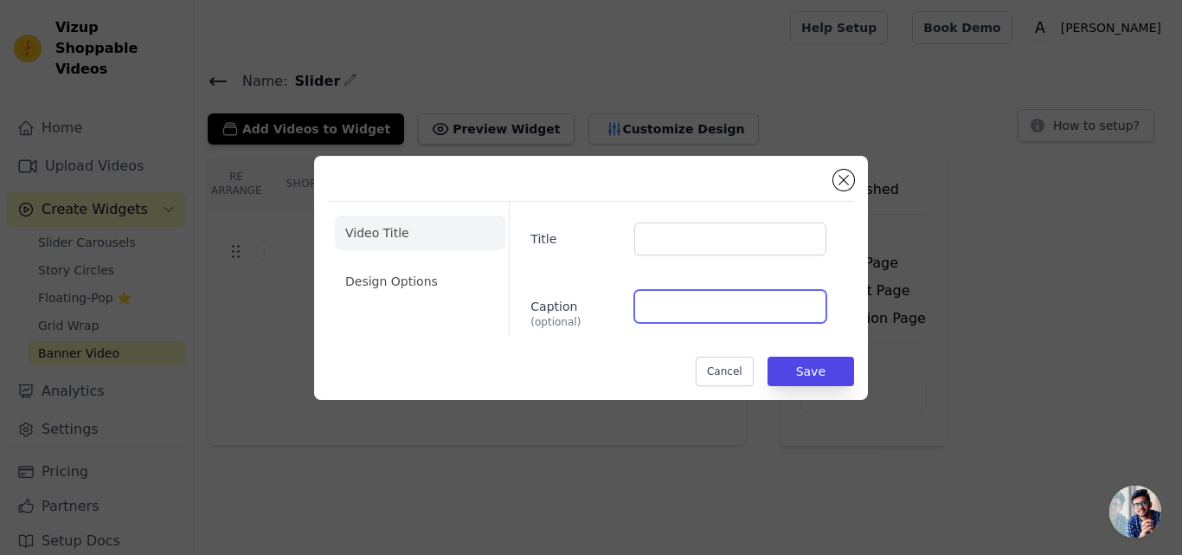
click at [686, 309] on input "Caption (optional)" at bounding box center [730, 306] width 192 height 33
paste input "Fresh, vibrant flowers hand-arranged in Toronto and delivered the same day — tu…"
type input "Fresh, vibrant flowers hand-arranged in Toronto and delivered the same day — tu…"
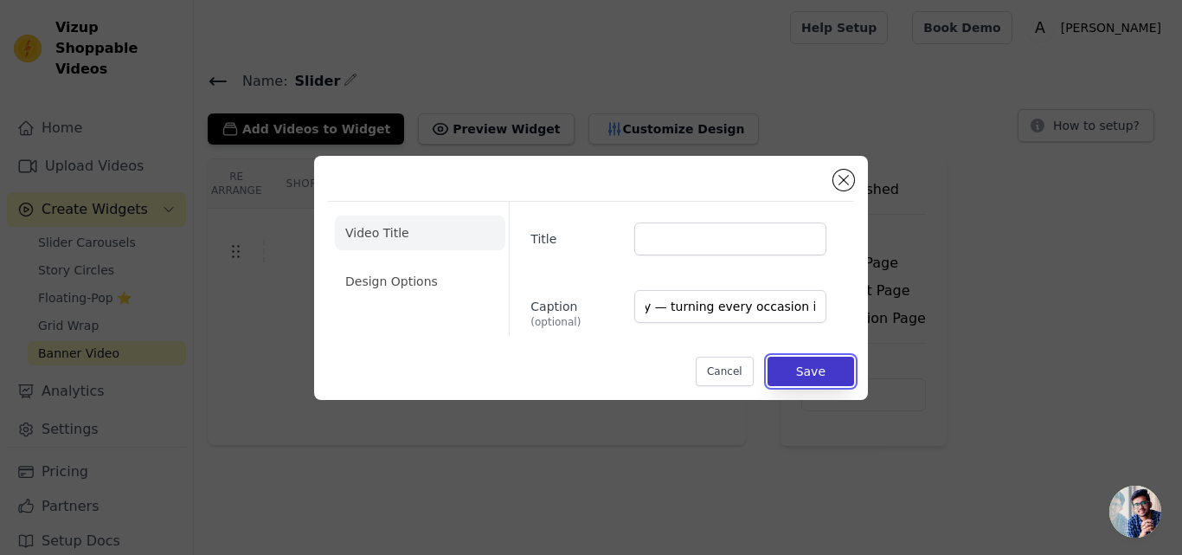
click at [800, 372] on button "Save" at bounding box center [811, 371] width 87 height 29
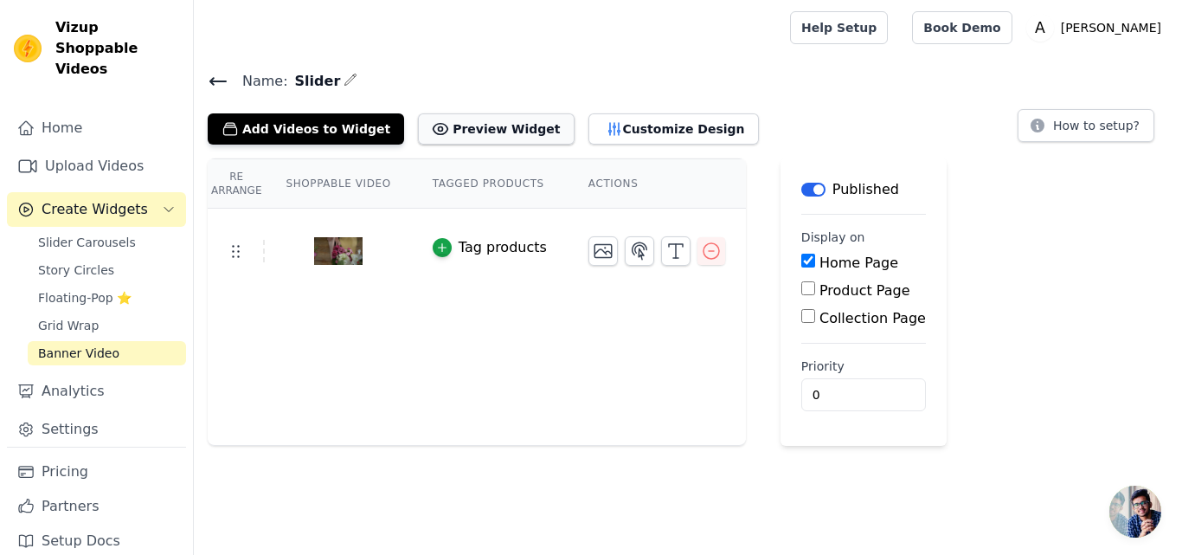
click at [470, 130] on button "Preview Widget" at bounding box center [496, 128] width 156 height 31
